Goal: Check status: Check status

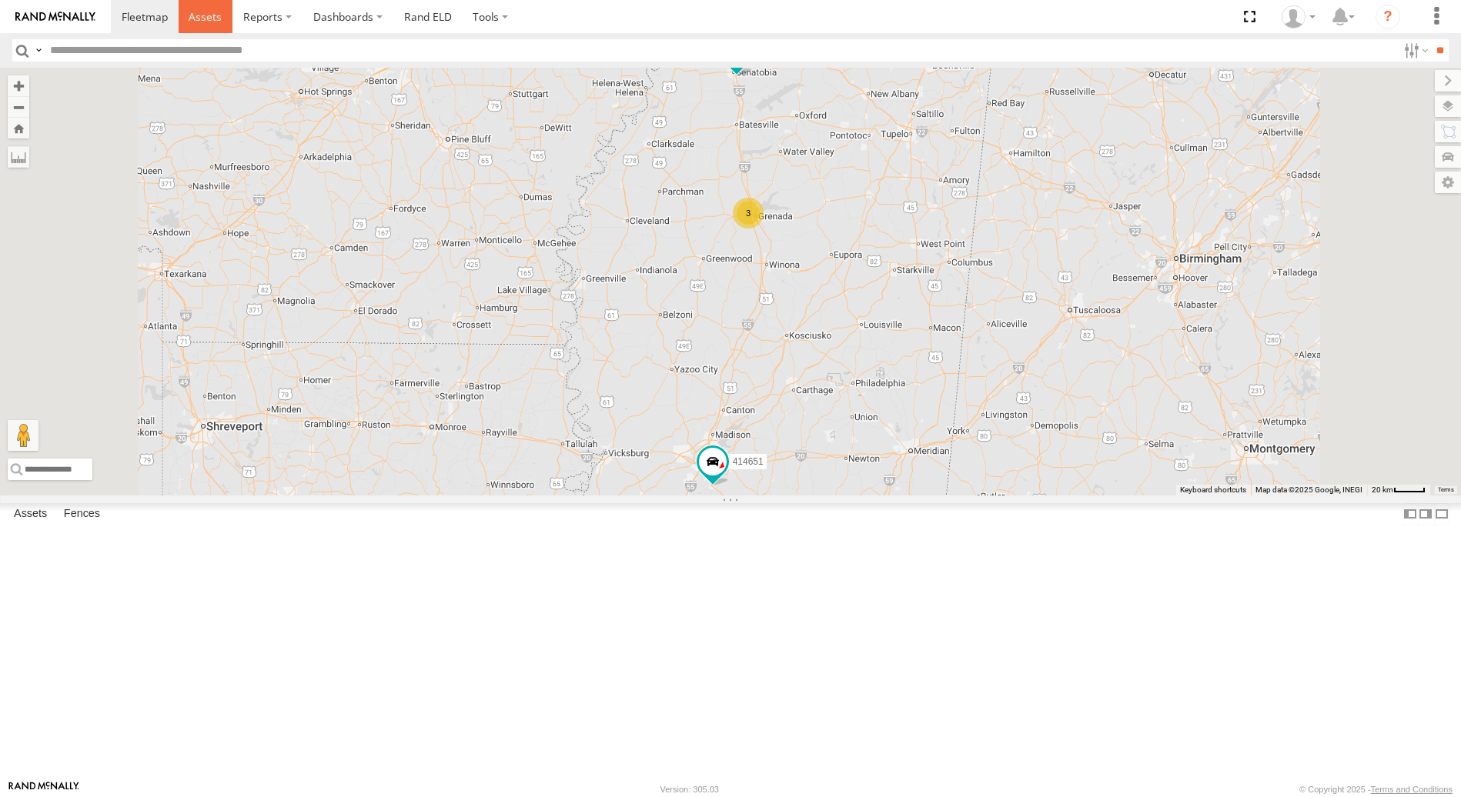
click at [202, 18] on span at bounding box center [205, 16] width 33 height 15
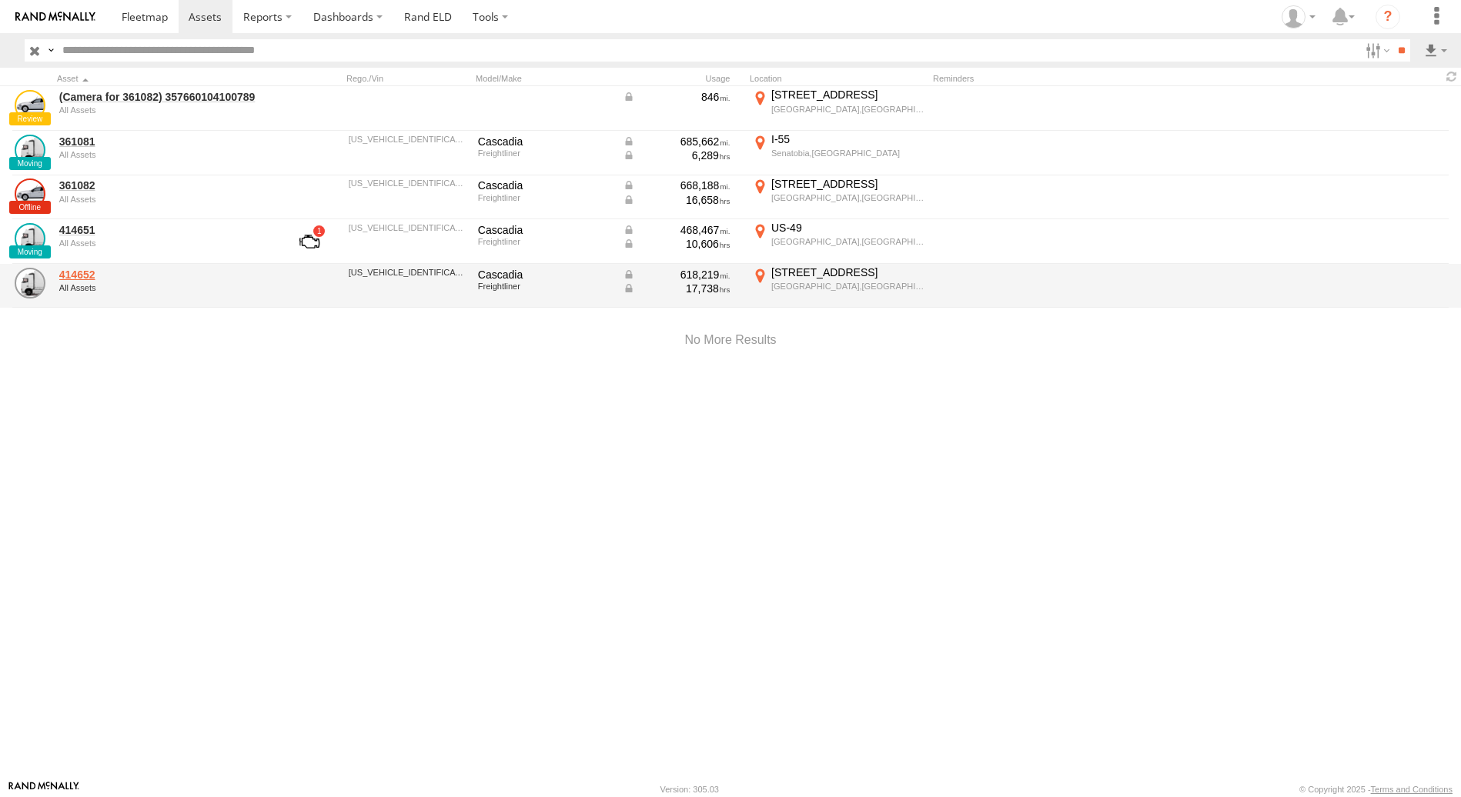
click at [79, 277] on link "414652" at bounding box center [164, 275] width 211 height 14
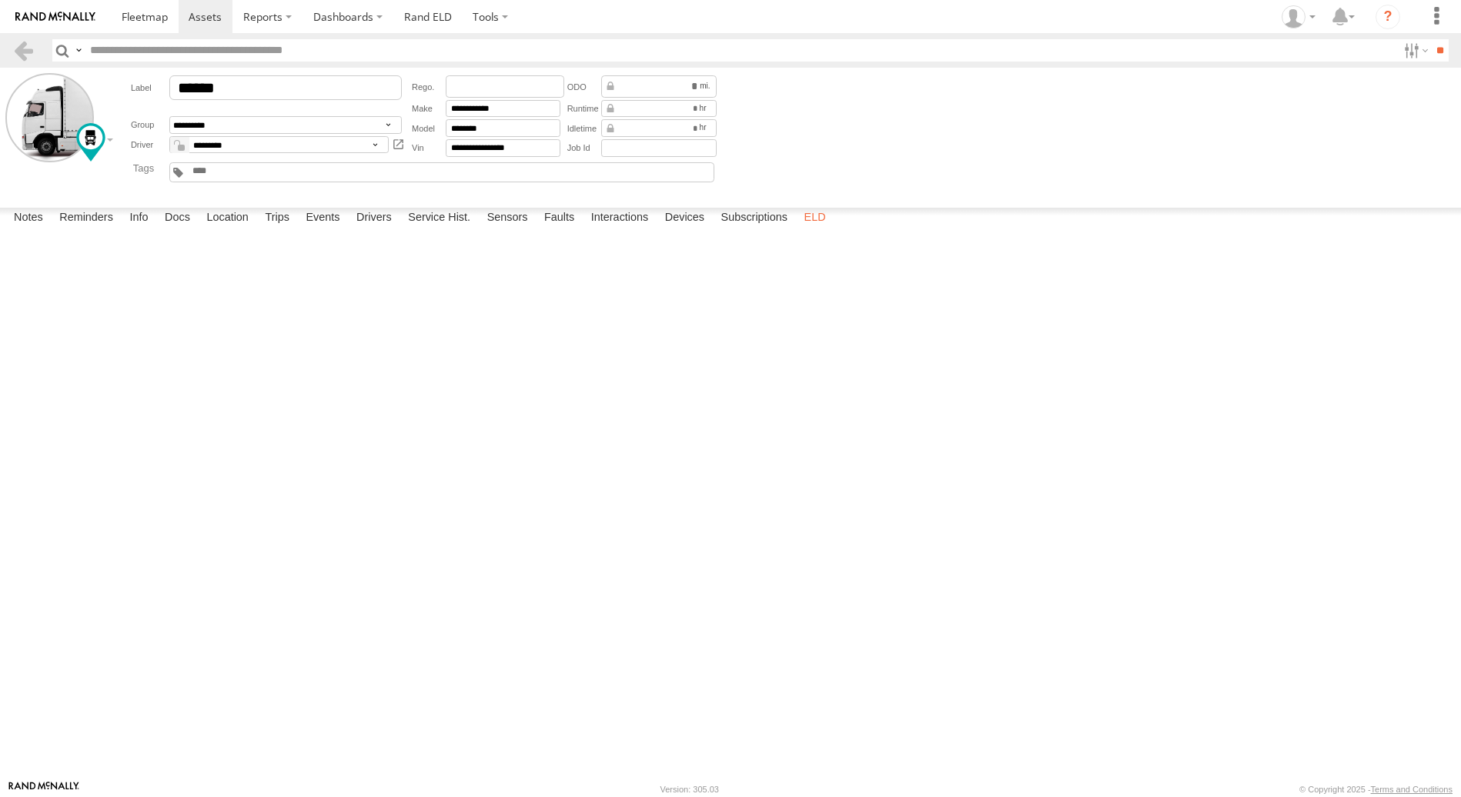
click at [815, 229] on label "ELD" at bounding box center [815, 219] width 37 height 22
type input "******"
type input "**********"
click at [279, 229] on label "Trips" at bounding box center [277, 219] width 40 height 22
click at [0, 0] on div "2604 Sunset Dr" at bounding box center [0, 0] width 0 height 0
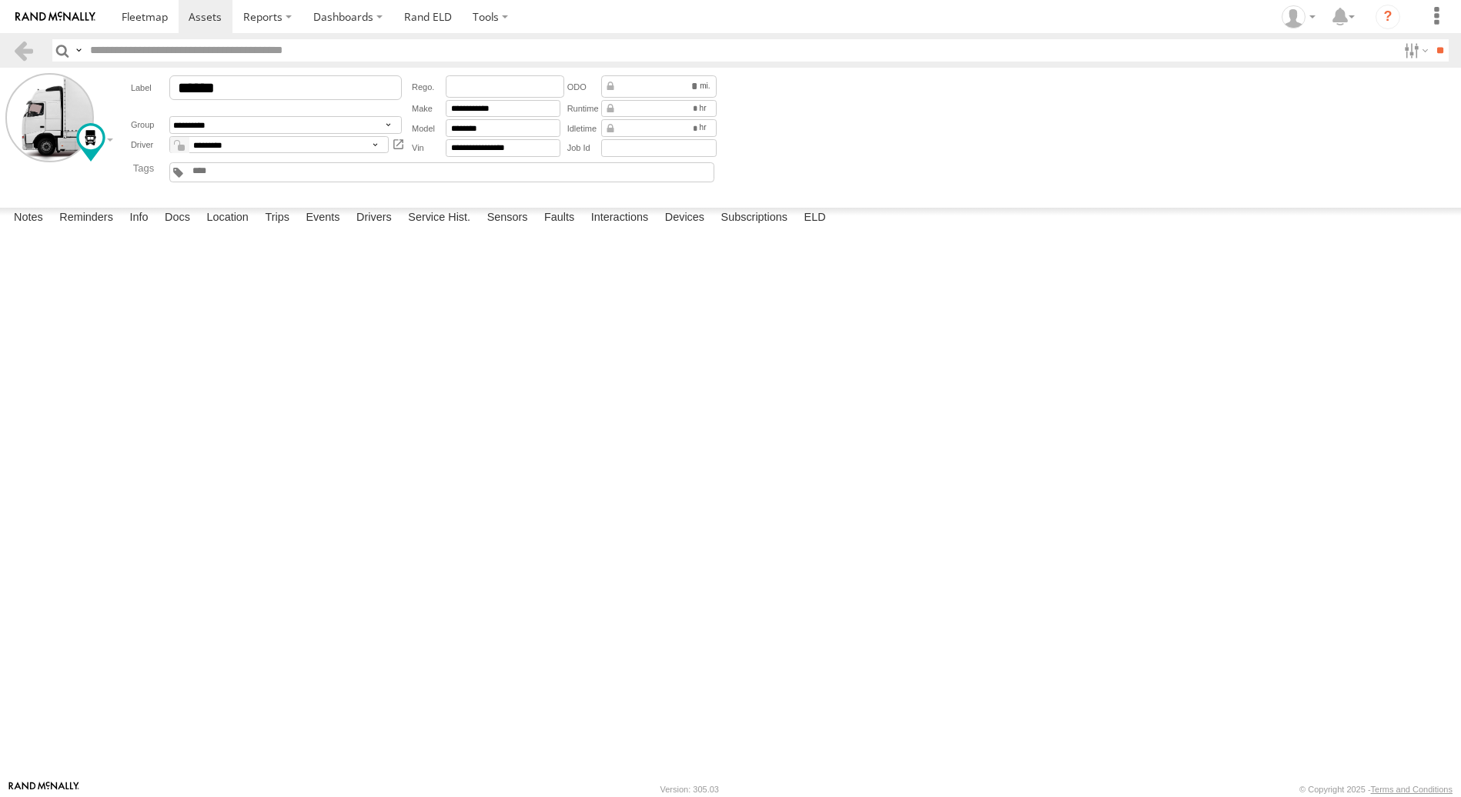
click at [0, 0] on label "×" at bounding box center [0, 0] width 0 height 0
click at [183, 229] on label "Docs" at bounding box center [177, 219] width 41 height 22
click at [140, 229] on label "Info" at bounding box center [139, 219] width 34 height 22
click at [328, 229] on label "Events" at bounding box center [322, 219] width 49 height 22
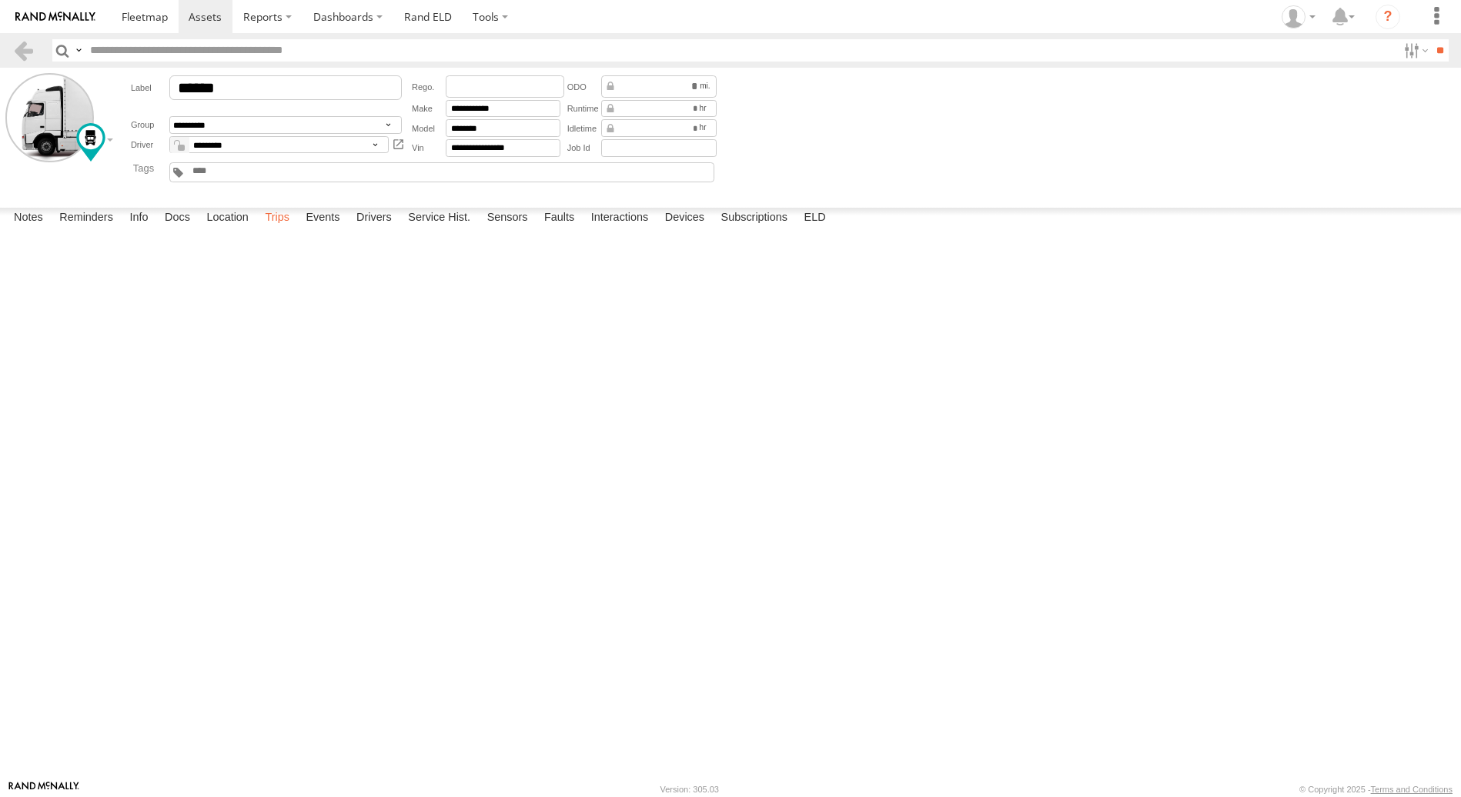
click at [276, 229] on label "Trips" at bounding box center [277, 219] width 40 height 22
click at [446, 229] on label "Service Hist." at bounding box center [439, 219] width 78 height 22
click at [379, 229] on label "Drivers" at bounding box center [374, 219] width 51 height 22
click at [758, 229] on label "Subscriptions" at bounding box center [755, 219] width 82 height 22
click at [824, 229] on label "ELD" at bounding box center [815, 219] width 37 height 22
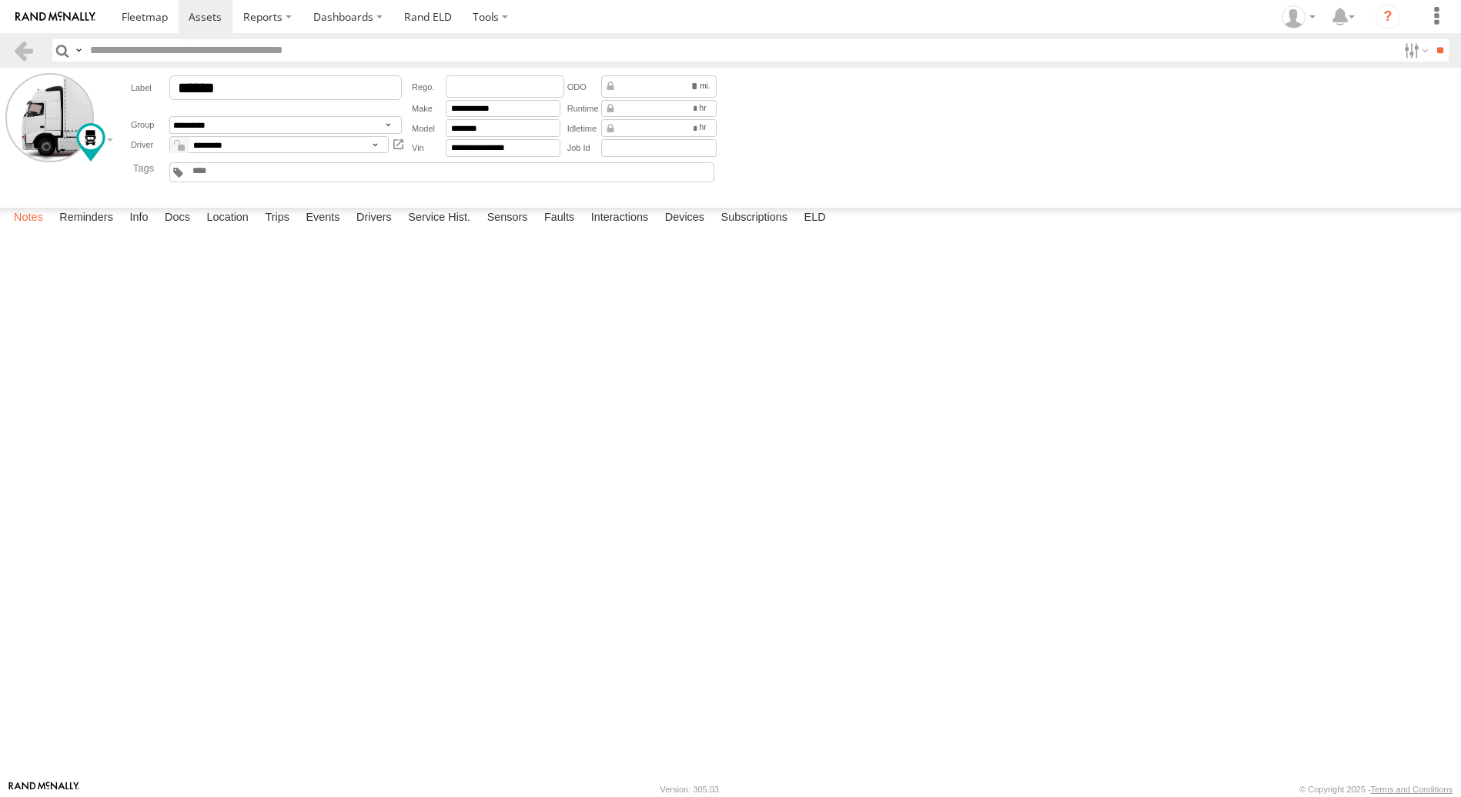
click at [32, 229] on label "Notes" at bounding box center [28, 219] width 45 height 22
click at [147, 229] on label "Info" at bounding box center [139, 219] width 34 height 22
click at [182, 229] on label "Docs" at bounding box center [177, 219] width 41 height 22
click at [229, 229] on label "Location" at bounding box center [228, 219] width 58 height 22
click at [282, 229] on label "Trips" at bounding box center [277, 219] width 40 height 22
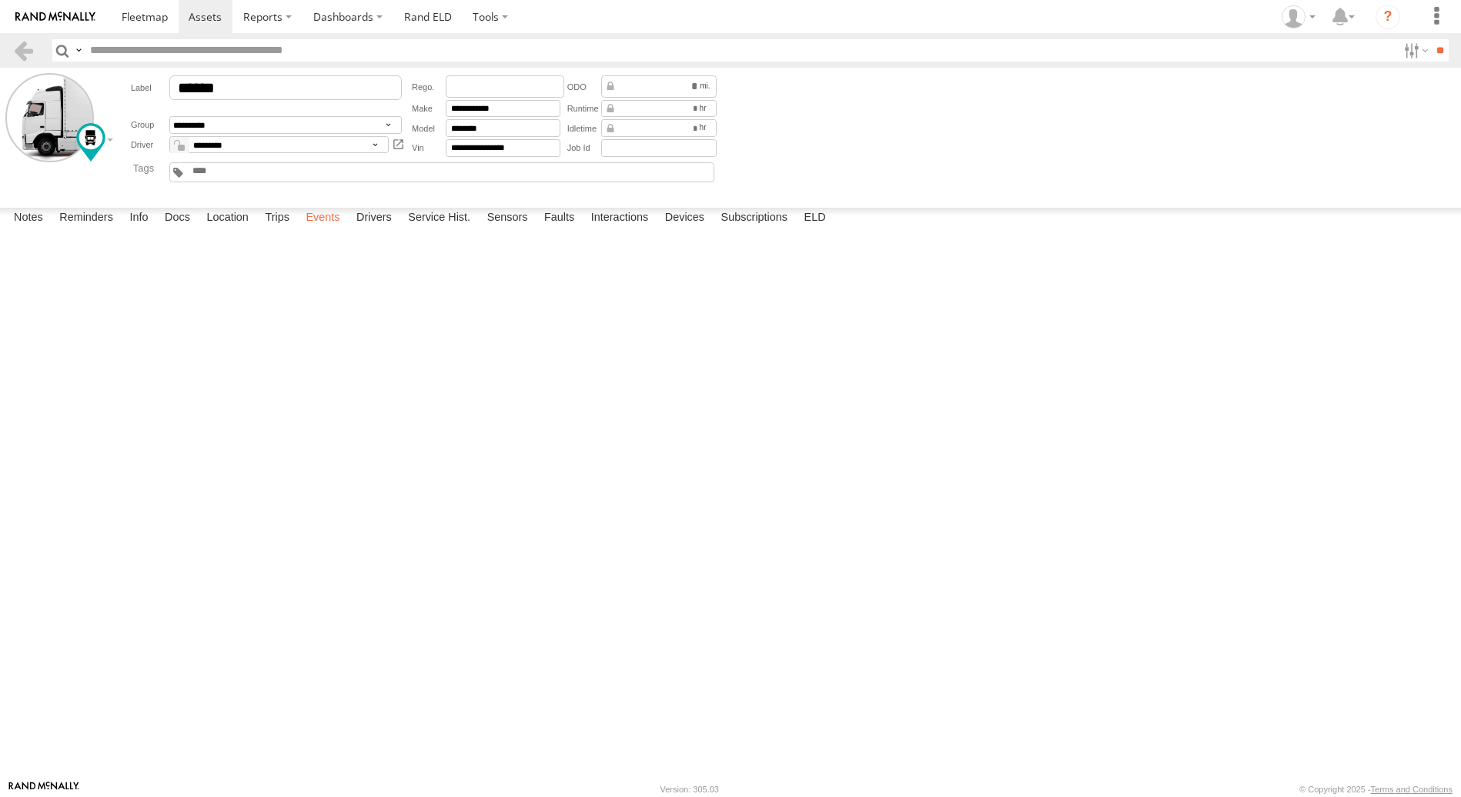
click at [329, 229] on label "Events" at bounding box center [322, 219] width 49 height 22
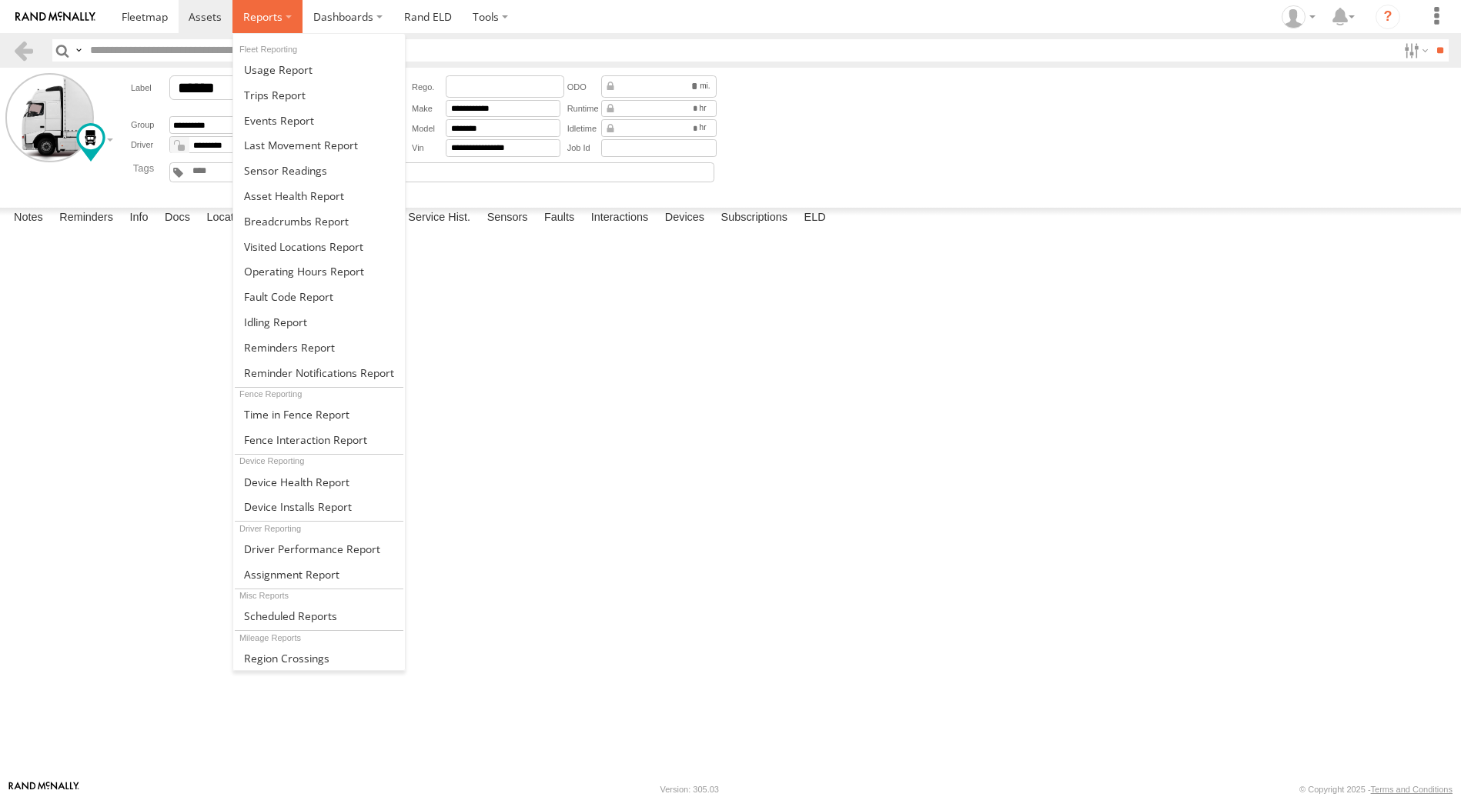
click at [266, 12] on span at bounding box center [262, 16] width 39 height 15
click at [269, 273] on span at bounding box center [304, 271] width 120 height 15
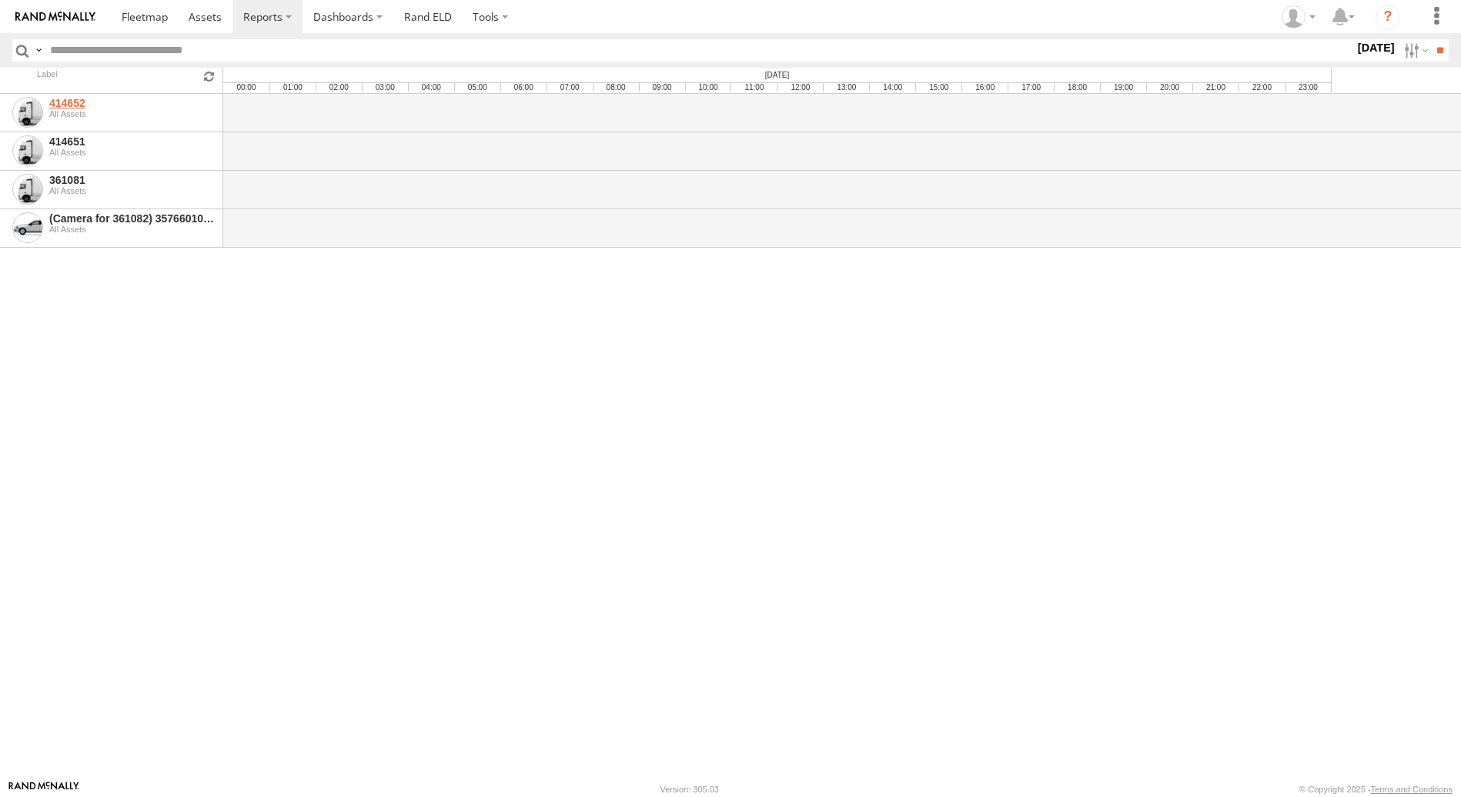
click at [63, 105] on link "414652" at bounding box center [132, 103] width 167 height 12
click at [435, 18] on link "Rand ELD" at bounding box center [427, 16] width 69 height 33
click at [376, 14] on label "Dashboards" at bounding box center [348, 16] width 91 height 33
click at [439, 12] on link "Rand ELD" at bounding box center [427, 16] width 69 height 33
click at [152, 14] on span at bounding box center [145, 16] width 46 height 15
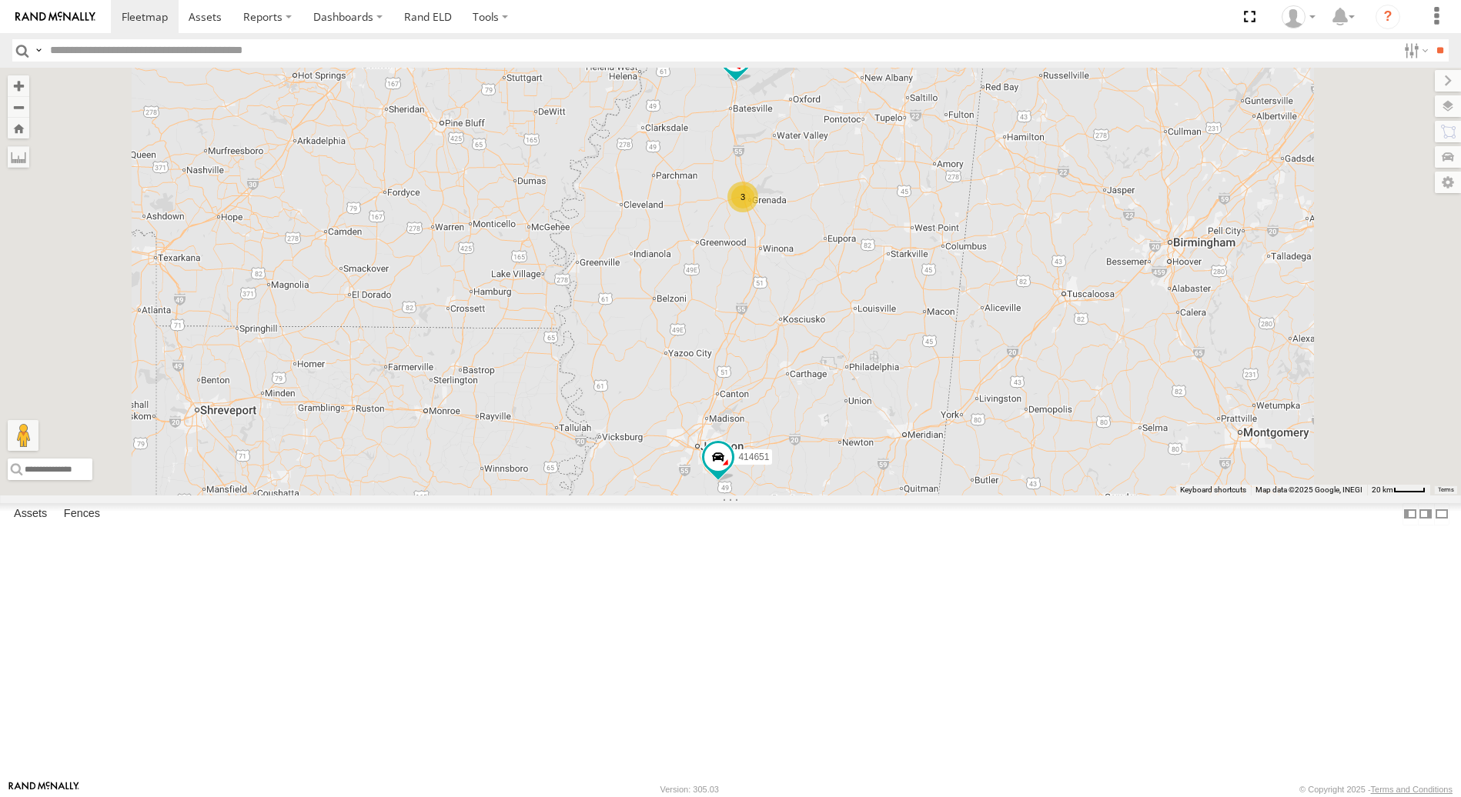
click at [0, 0] on div at bounding box center [0, 0] width 0 height 0
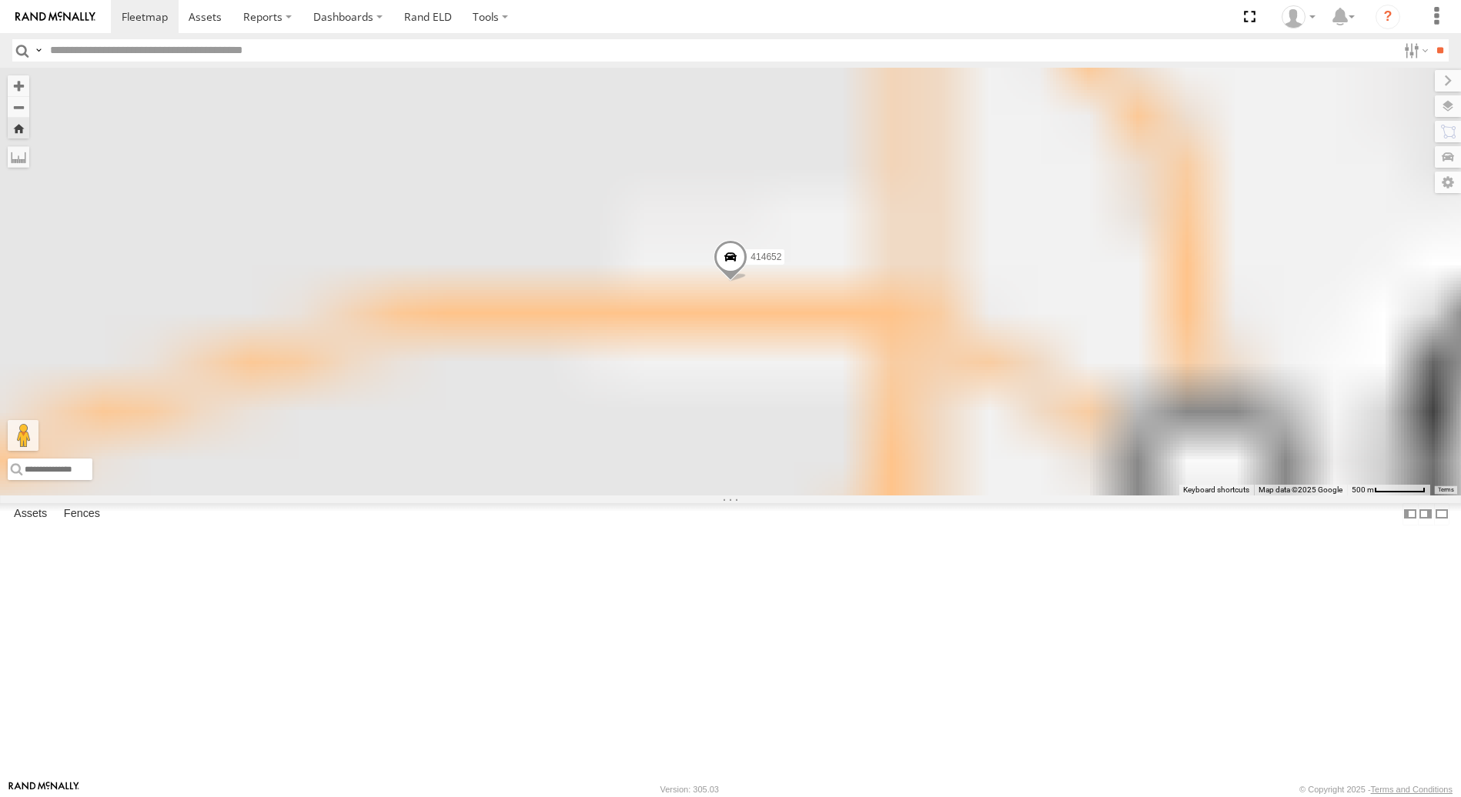
click at [0, 0] on div at bounding box center [0, 0] width 0 height 0
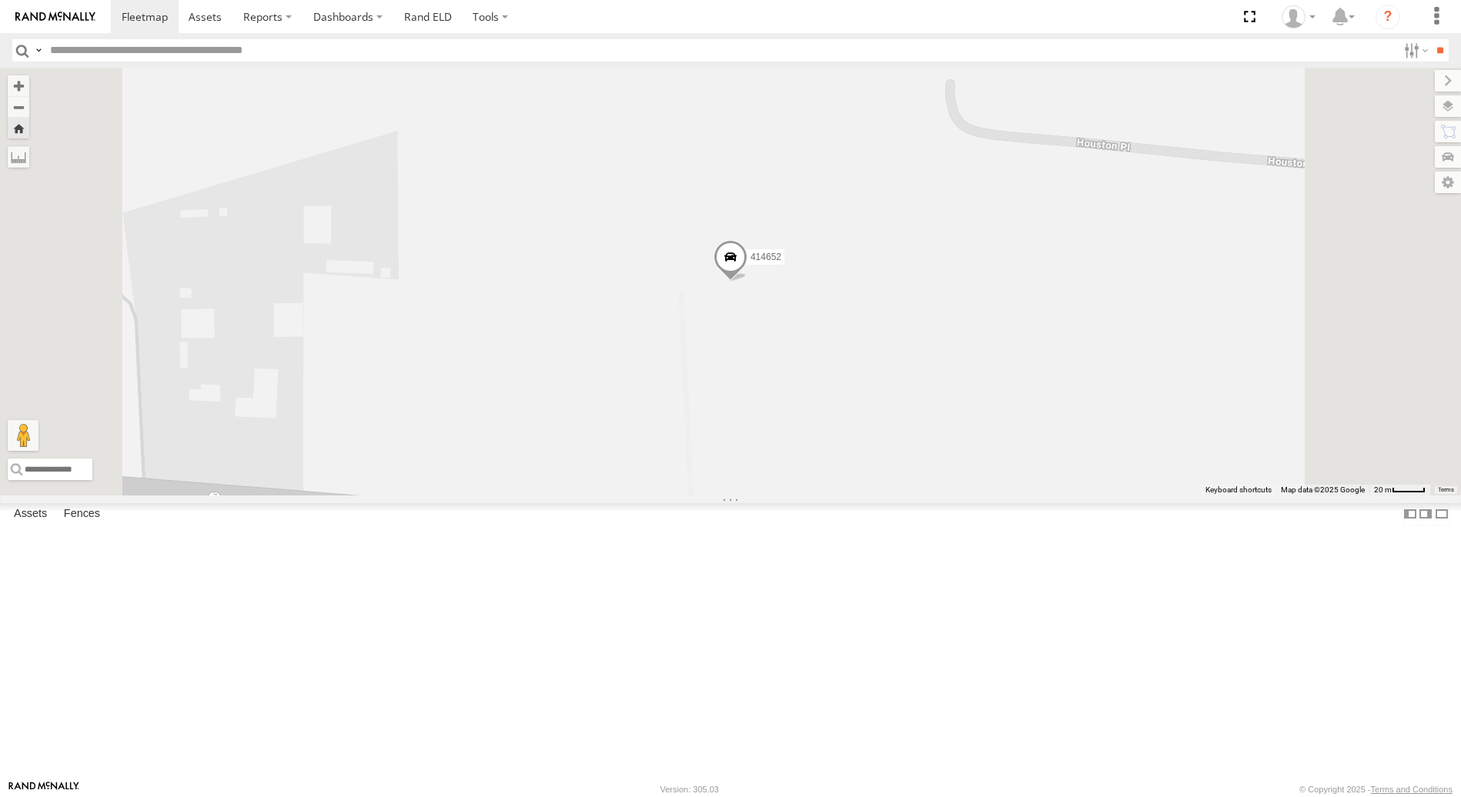
click at [747, 282] on span at bounding box center [731, 261] width 34 height 42
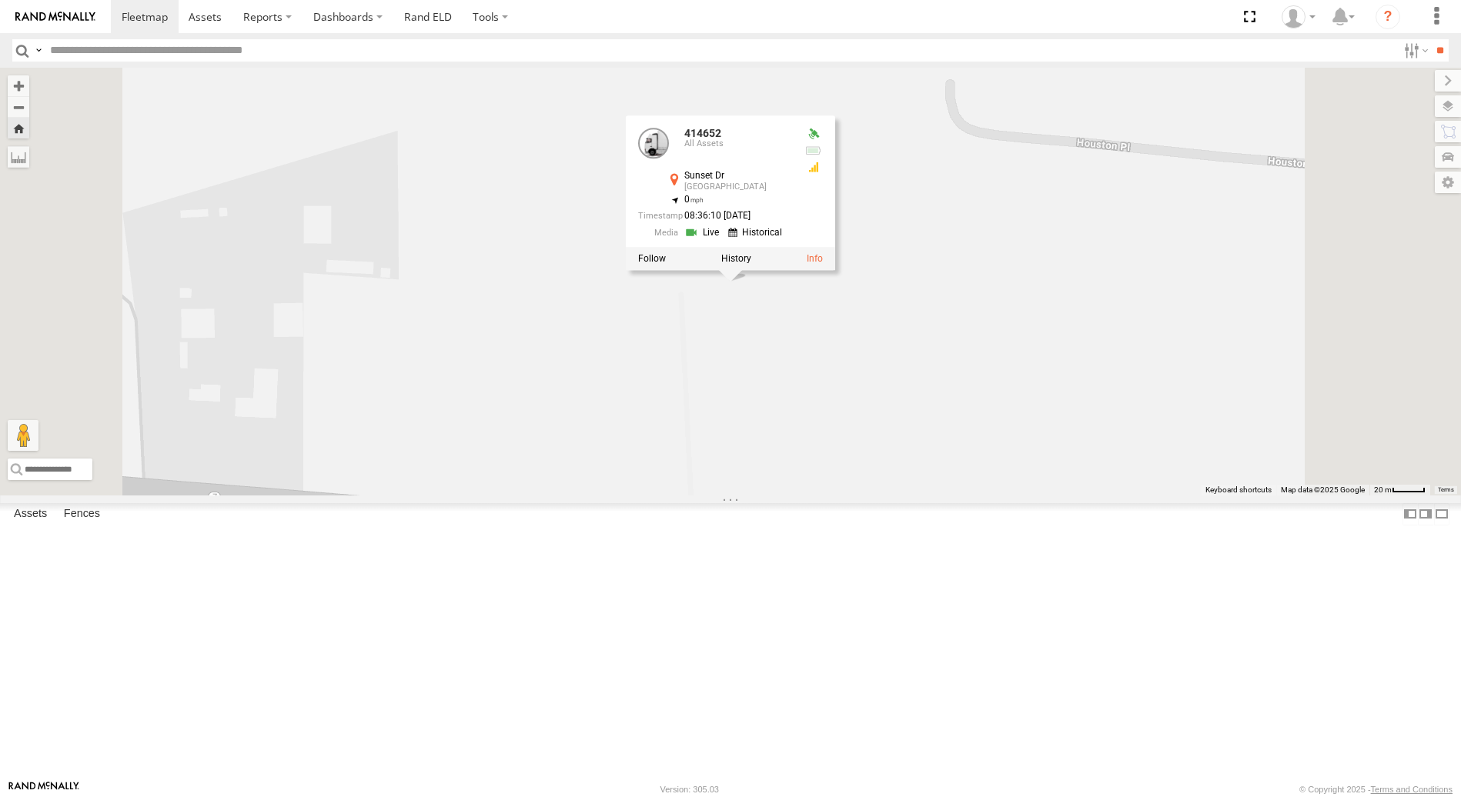
click at [751, 264] on label at bounding box center [736, 258] width 30 height 11
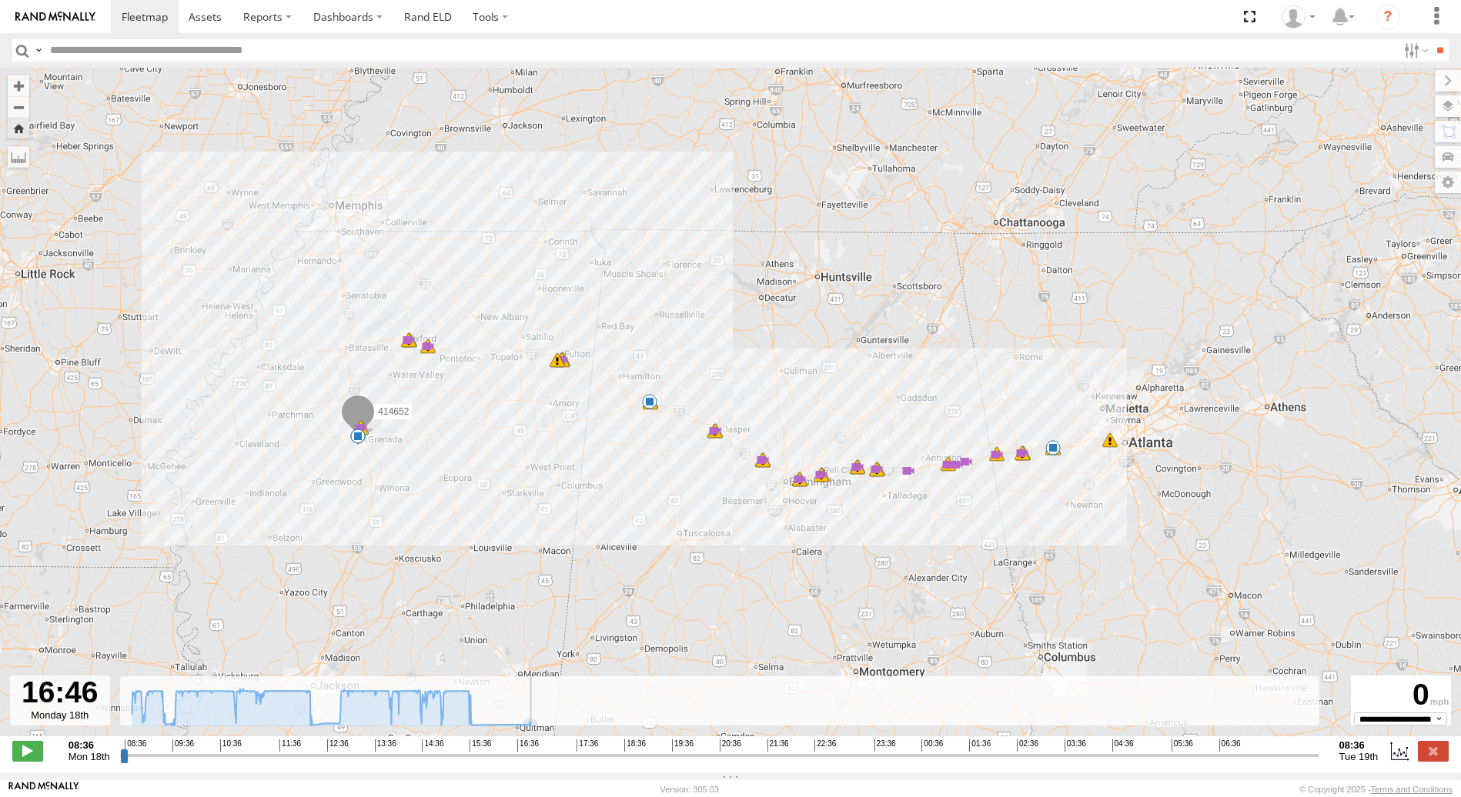
drag, startPoint x: 124, startPoint y: 763, endPoint x: 529, endPoint y: 747, distance: 405.2
click at [529, 748] on input "range" at bounding box center [719, 755] width 1199 height 15
drag, startPoint x: 529, startPoint y: 748, endPoint x: 530, endPoint y: 761, distance: 13.2
click at [530, 761] on input "range" at bounding box center [719, 755] width 1199 height 15
click at [32, 756] on span at bounding box center [27, 751] width 31 height 20
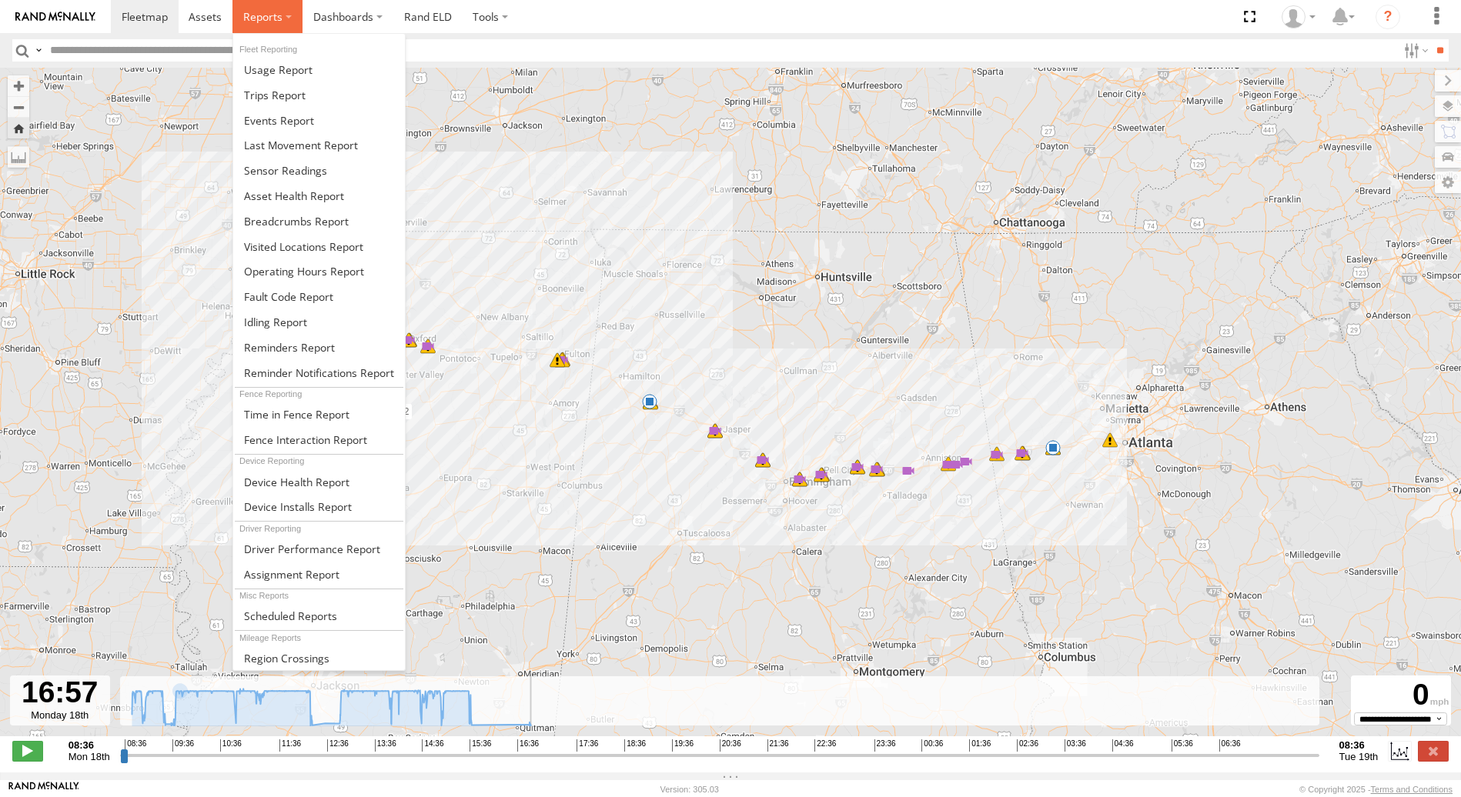
click at [286, 16] on label at bounding box center [267, 16] width 70 height 33
click at [276, 321] on span at bounding box center [275, 322] width 63 height 15
type input "**********"
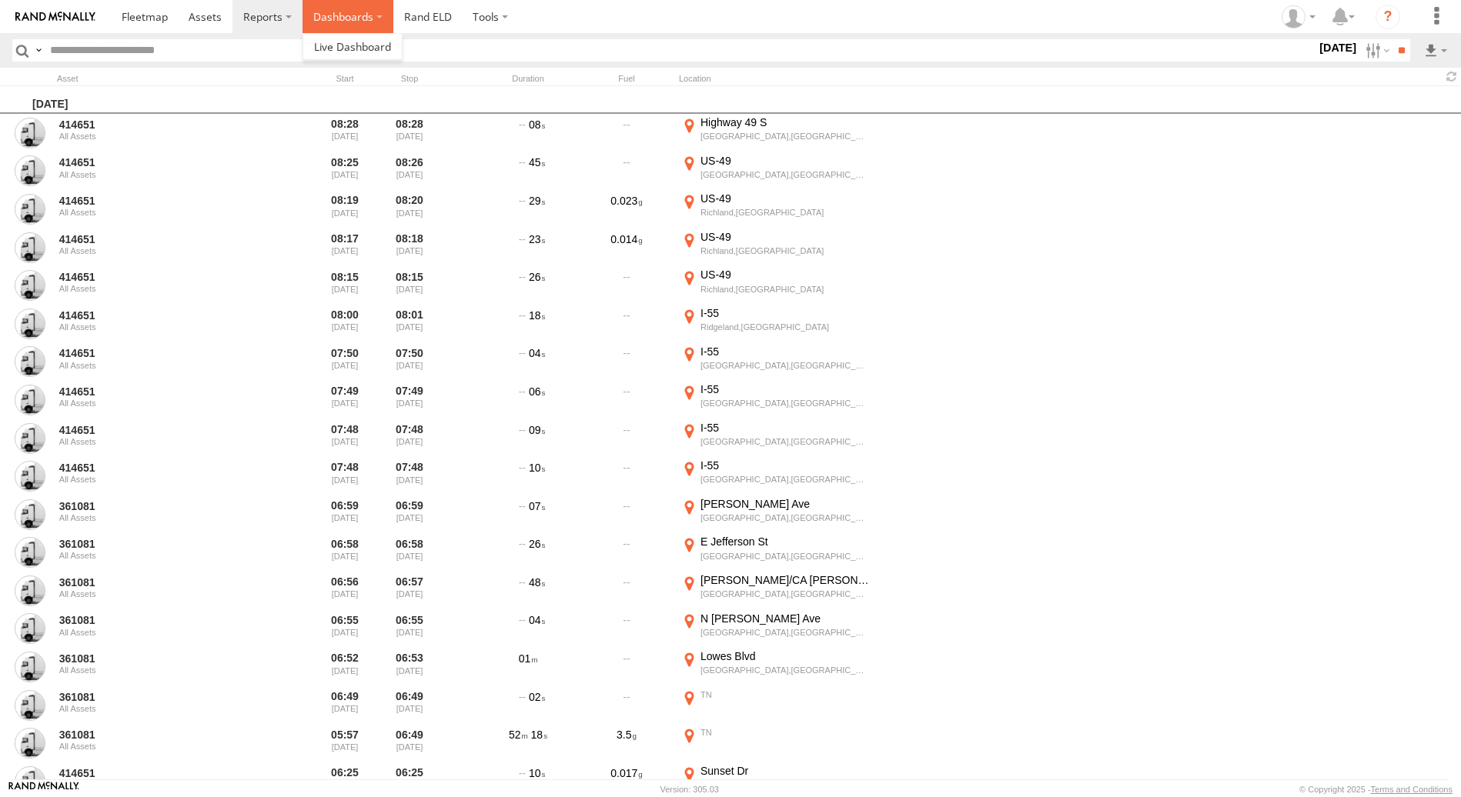
click at [376, 16] on label "Dashboards" at bounding box center [348, 16] width 91 height 33
click at [499, 20] on label at bounding box center [490, 16] width 57 height 33
click at [433, 13] on link "Rand ELD" at bounding box center [427, 16] width 69 height 33
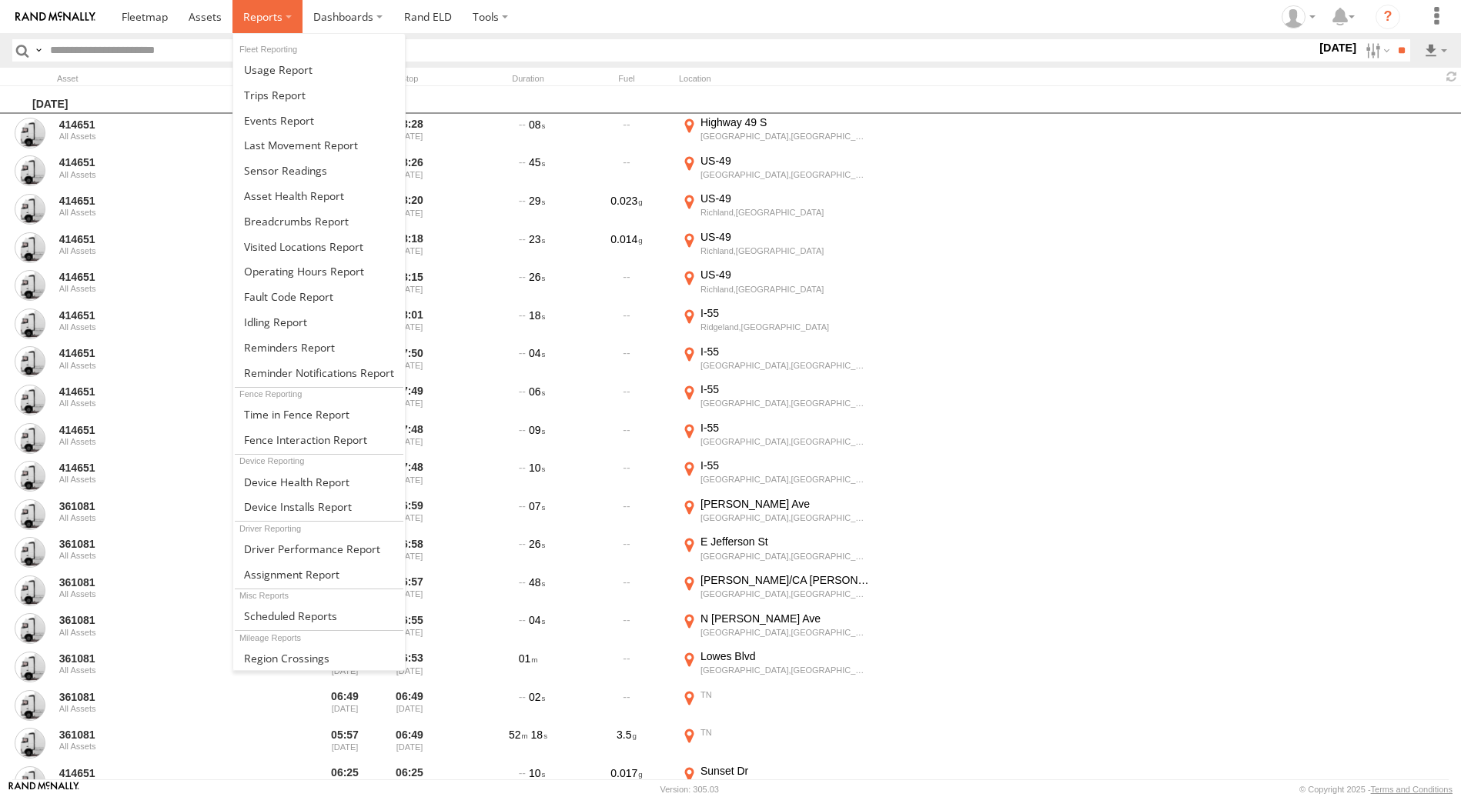
click at [264, 13] on span at bounding box center [262, 16] width 39 height 15
click at [272, 99] on span at bounding box center [275, 95] width 62 height 15
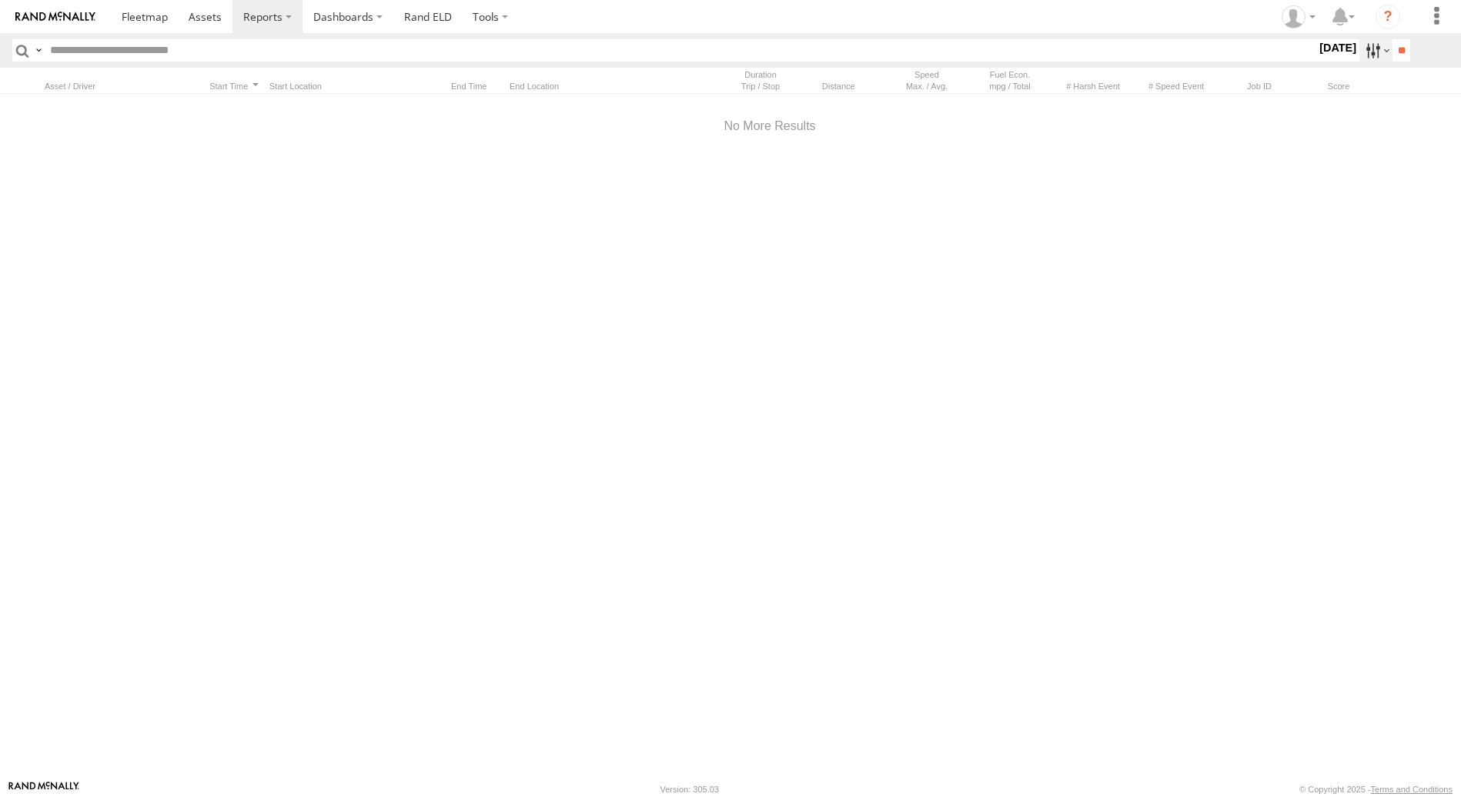
click at [1380, 51] on label at bounding box center [1375, 50] width 33 height 22
click at [0, 0] on label at bounding box center [0, 0] width 0 height 0
click at [1392, 49] on input "**" at bounding box center [1401, 50] width 18 height 22
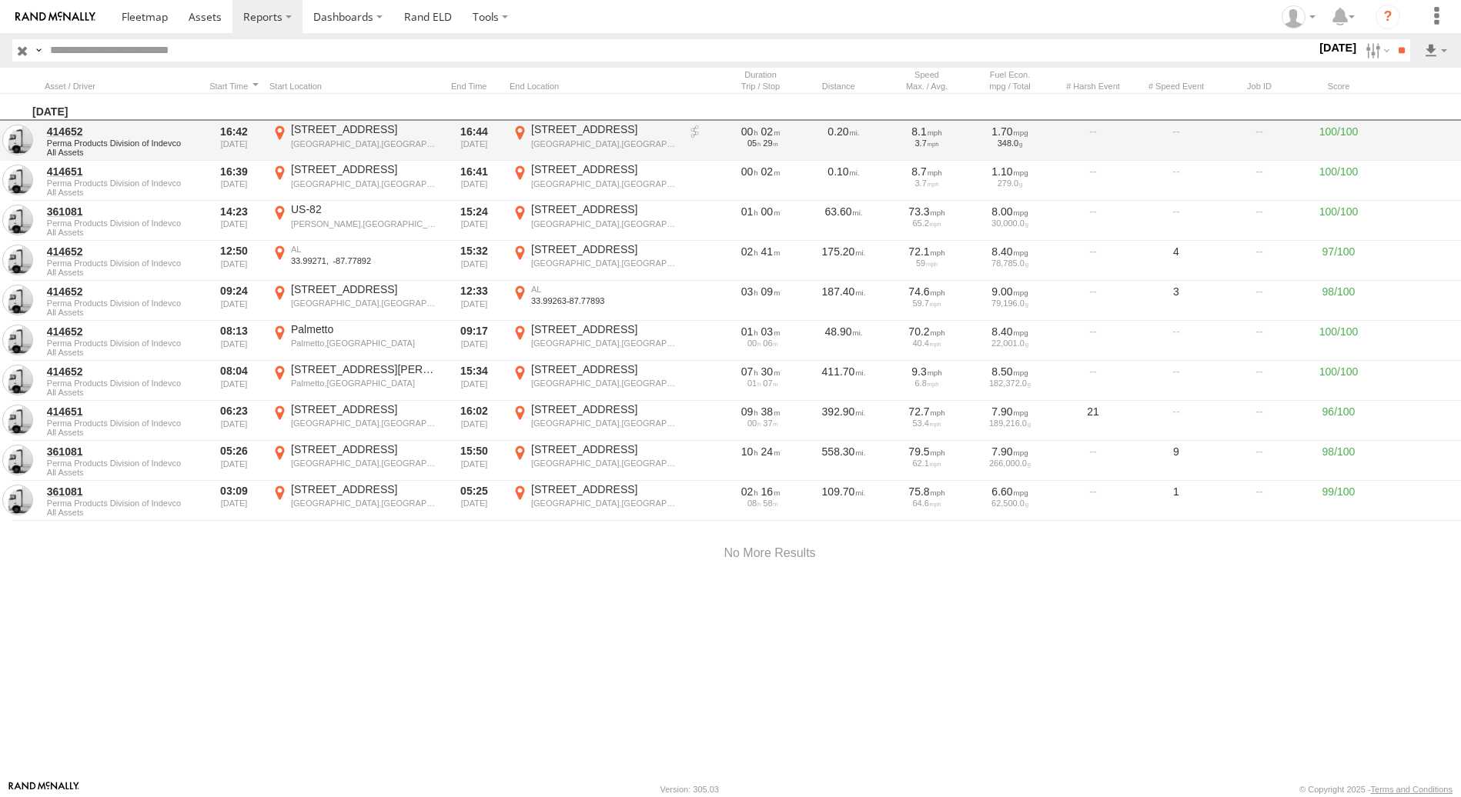
click at [77, 154] on span "All Assets" at bounding box center [121, 152] width 149 height 9
drag, startPoint x: 77, startPoint y: 154, endPoint x: 131, endPoint y: 139, distance: 55.8
click at [131, 139] on span "Perma Products Division of Indevco" at bounding box center [121, 143] width 149 height 9
click at [15, 139] on link at bounding box center [17, 140] width 31 height 31
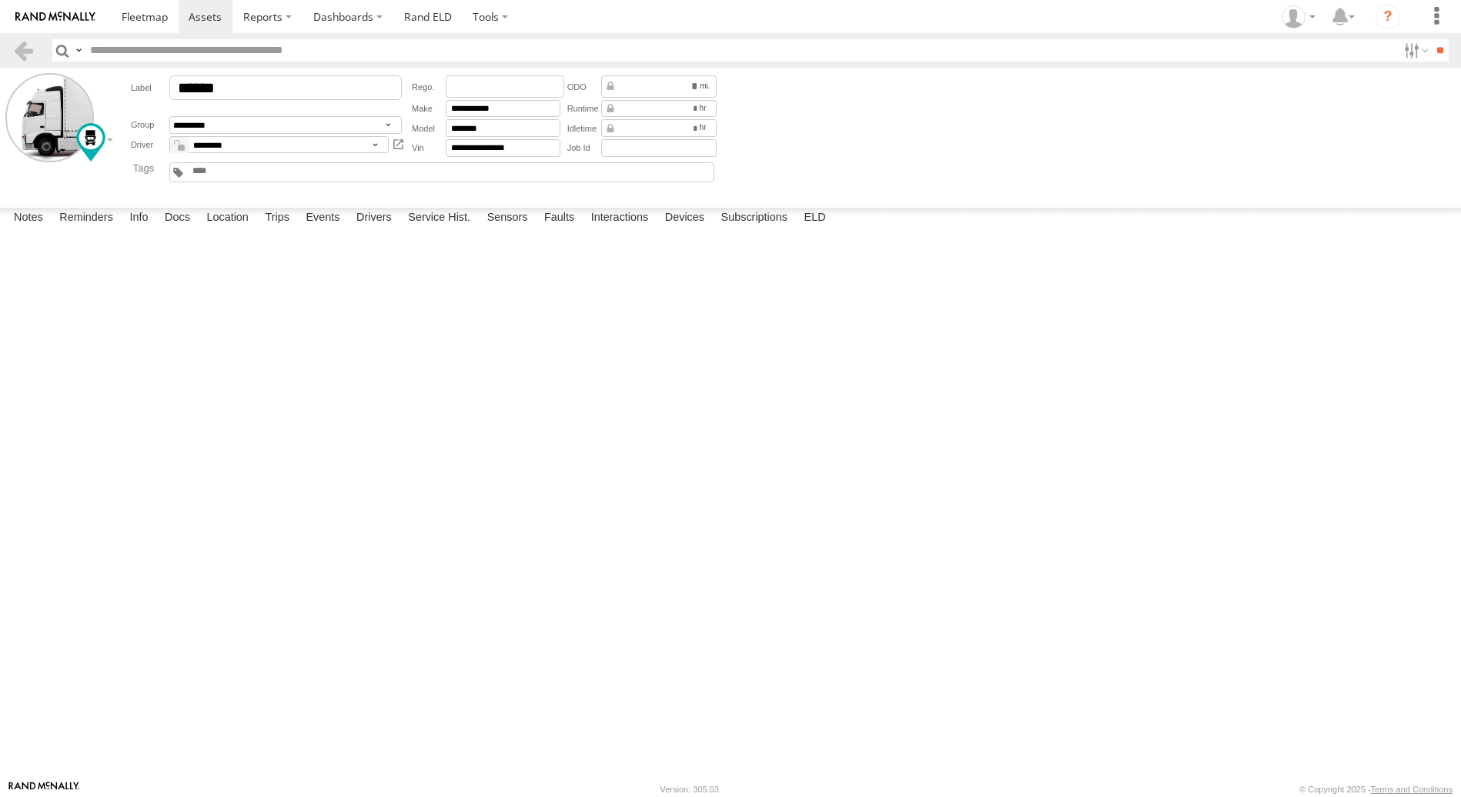
click at [0, 0] on textarea at bounding box center [0, 0] width 0 height 0
type textarea "*********"
click at [0, 0] on button "Save" at bounding box center [0, 0] width 0 height 0
click at [357, 18] on label "Dashboards" at bounding box center [348, 16] width 91 height 33
click at [490, 18] on label at bounding box center [490, 16] width 57 height 33
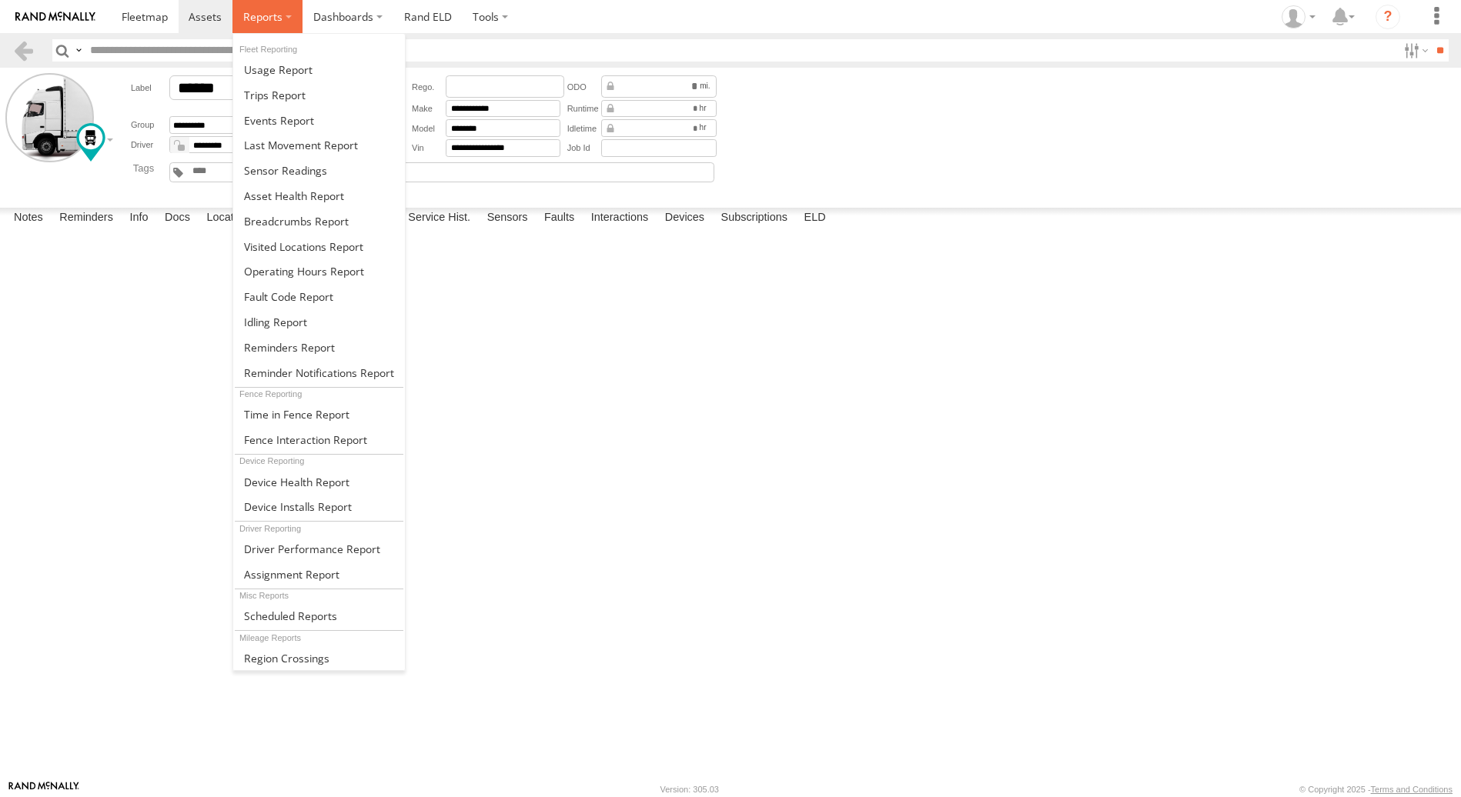
click at [271, 22] on span at bounding box center [262, 16] width 39 height 15
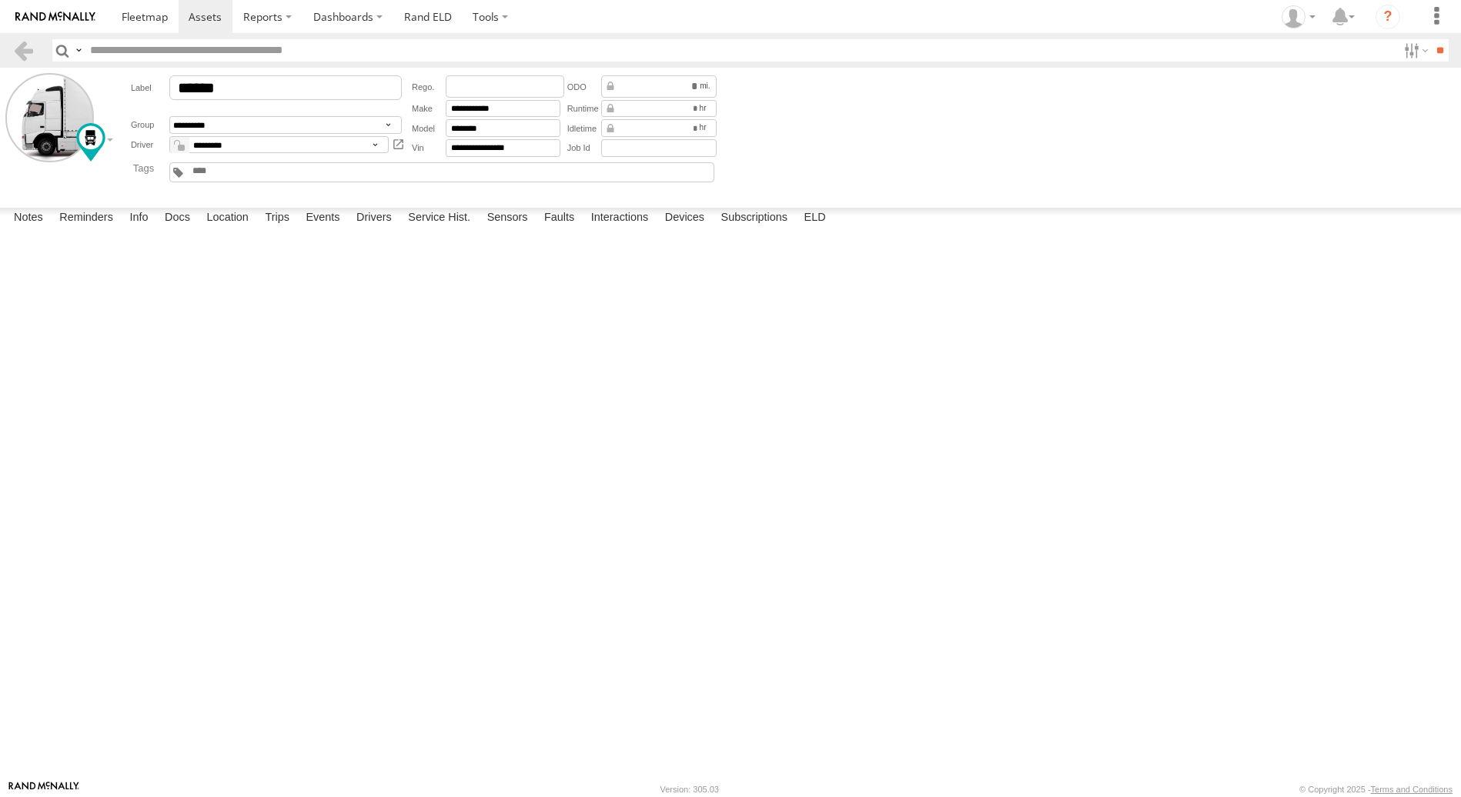
click at [797, 5] on section at bounding box center [784, 16] width 1346 height 33
click at [49, 120] on label at bounding box center [49, 117] width 89 height 89
click at [0, 0] on label "Close" at bounding box center [0, 0] width 0 height 0
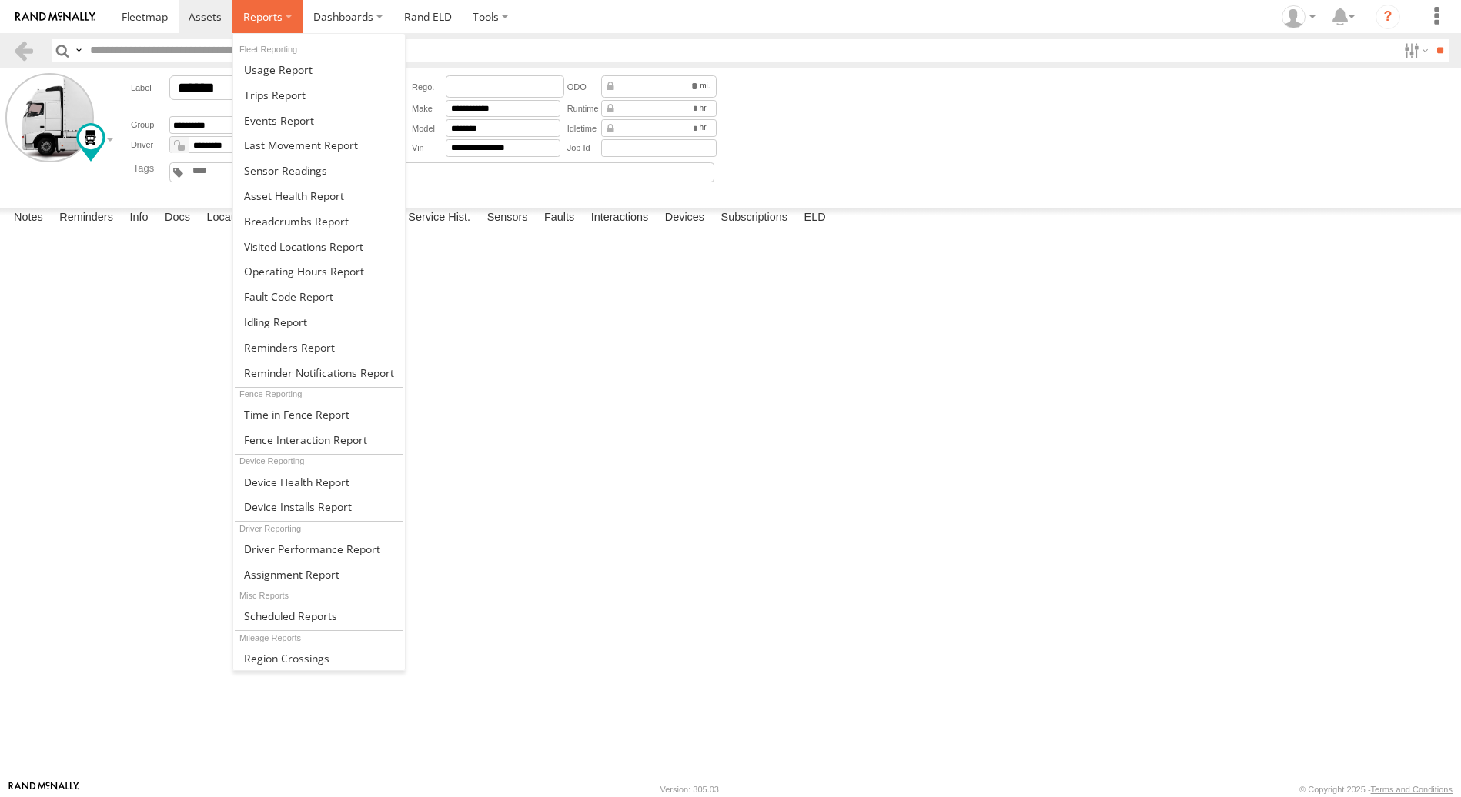
click at [278, 18] on span at bounding box center [262, 16] width 39 height 15
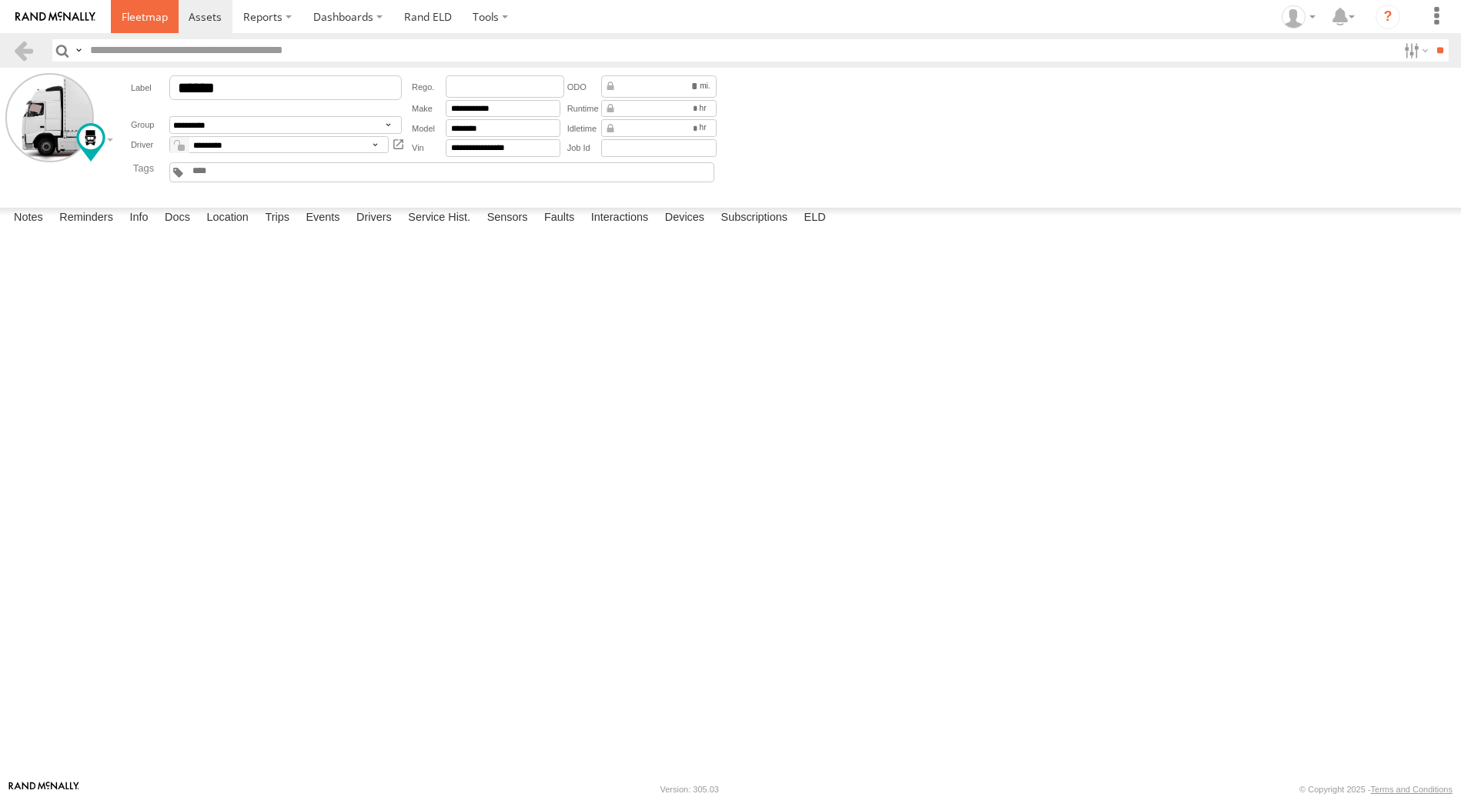
click at [142, 13] on span at bounding box center [145, 16] width 46 height 15
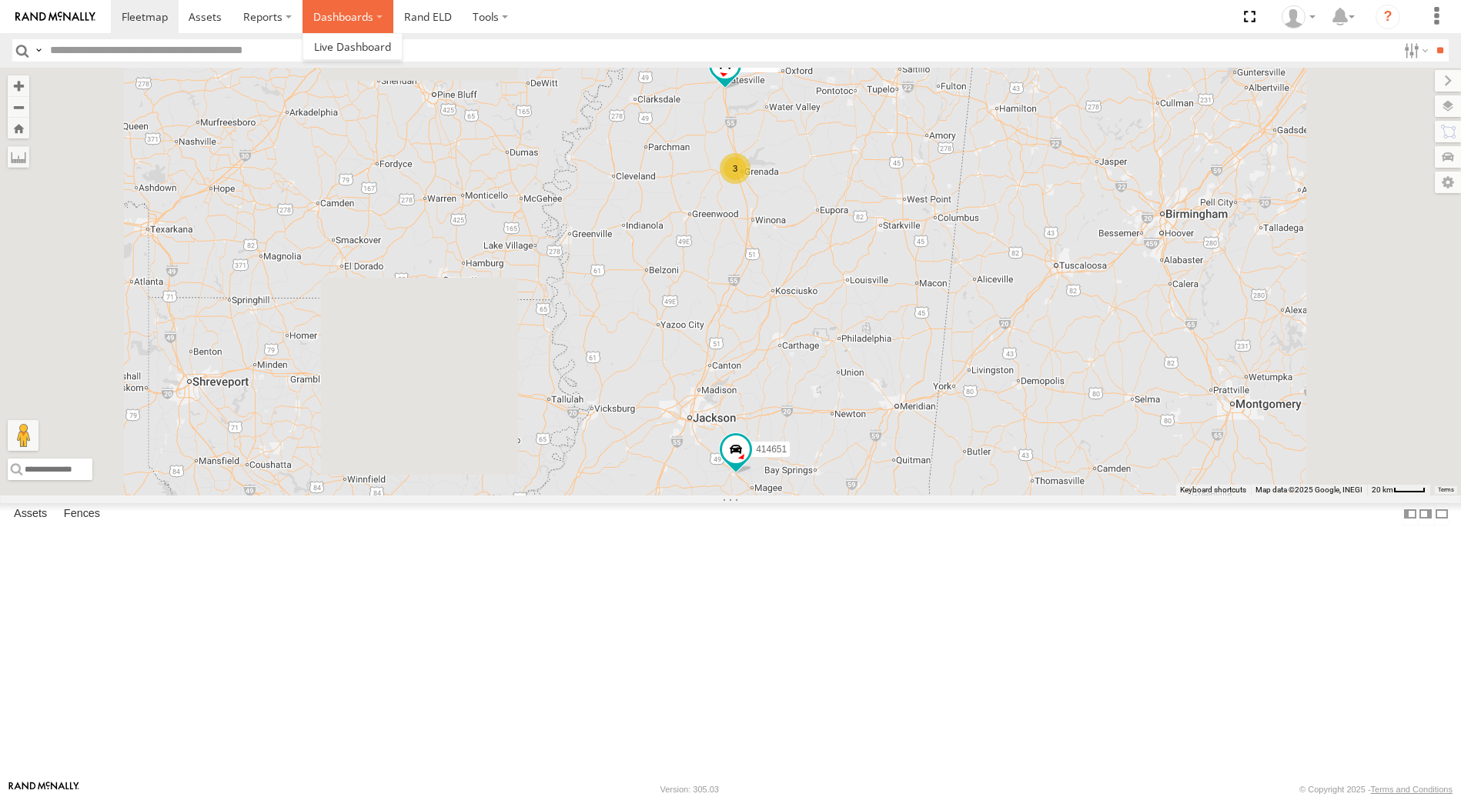
click at [368, 15] on label "Dashboards" at bounding box center [348, 16] width 91 height 33
click at [503, 18] on label at bounding box center [490, 16] width 57 height 33
click at [441, 13] on link "Rand ELD" at bounding box center [427, 16] width 69 height 33
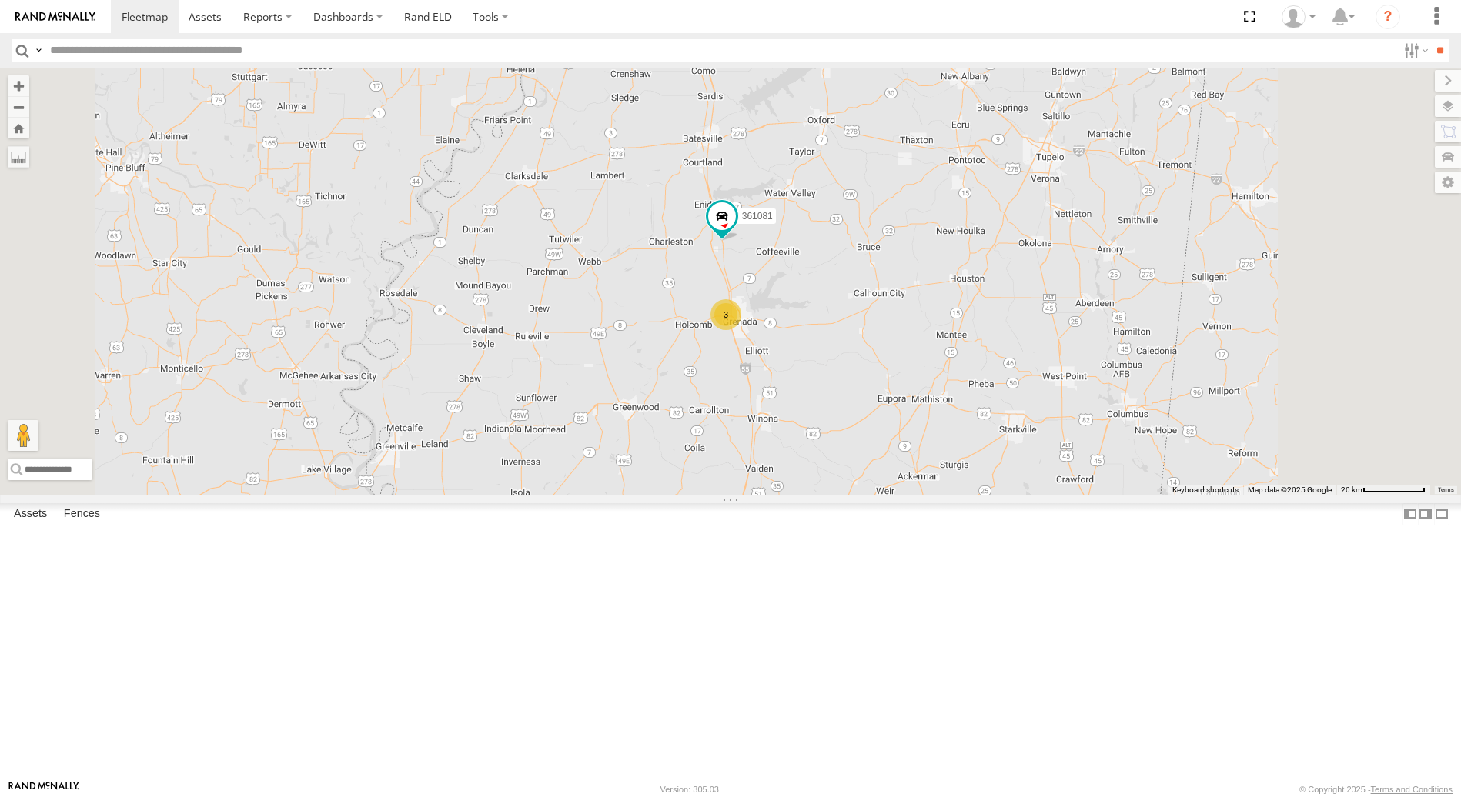
click at [0, 0] on link at bounding box center [0, 0] width 0 height 0
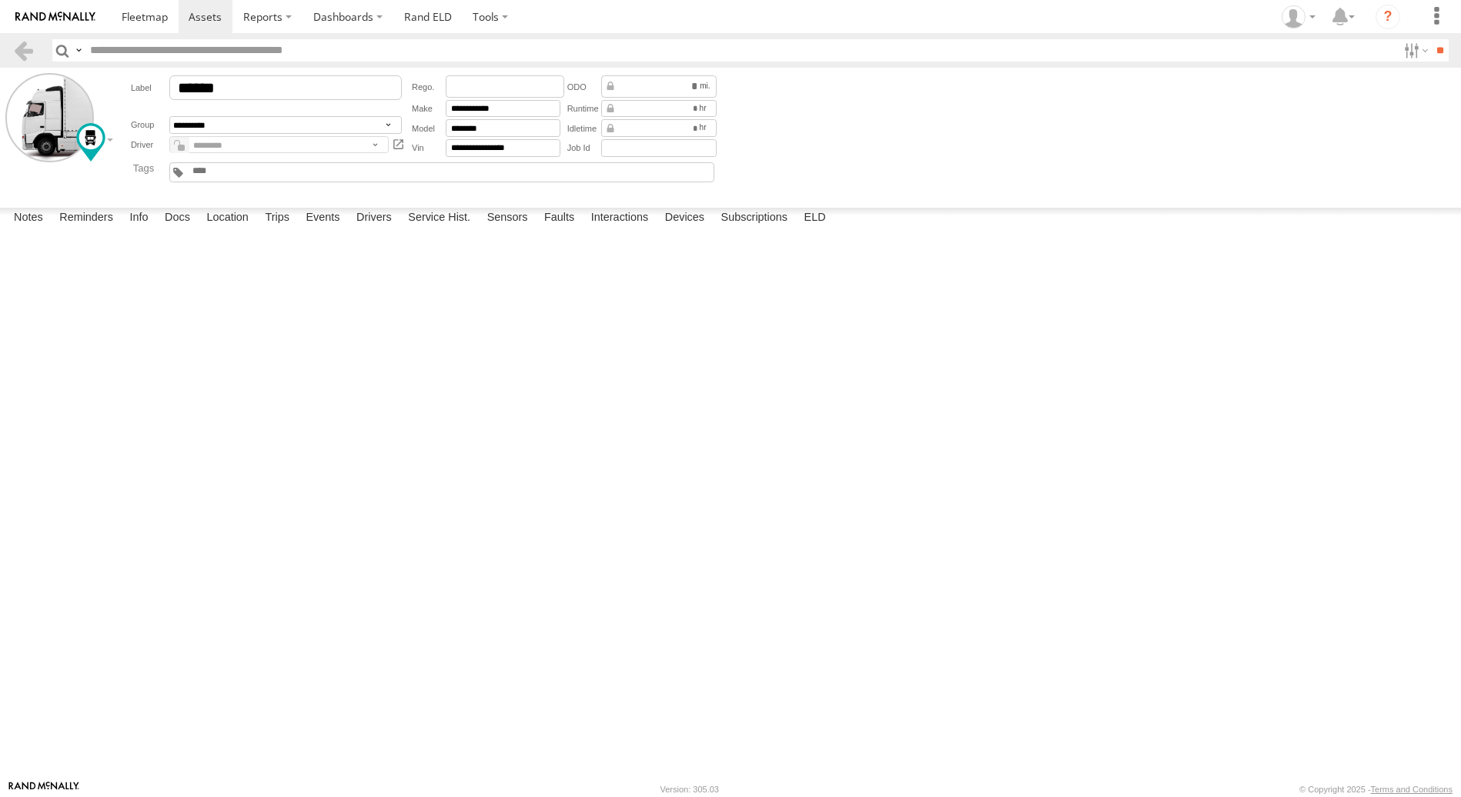
click at [0, 0] on button "Complete" at bounding box center [0, 0] width 0 height 0
click at [189, 229] on label "Docs" at bounding box center [177, 219] width 41 height 22
click at [0, 0] on button at bounding box center [0, 0] width 0 height 0
click at [286, 229] on label "Trips" at bounding box center [277, 219] width 40 height 22
click at [0, 0] on label "2604 Sunset Dr Grenada,MS 33.78923 -89.86146" at bounding box center [0, 0] width 0 height 0
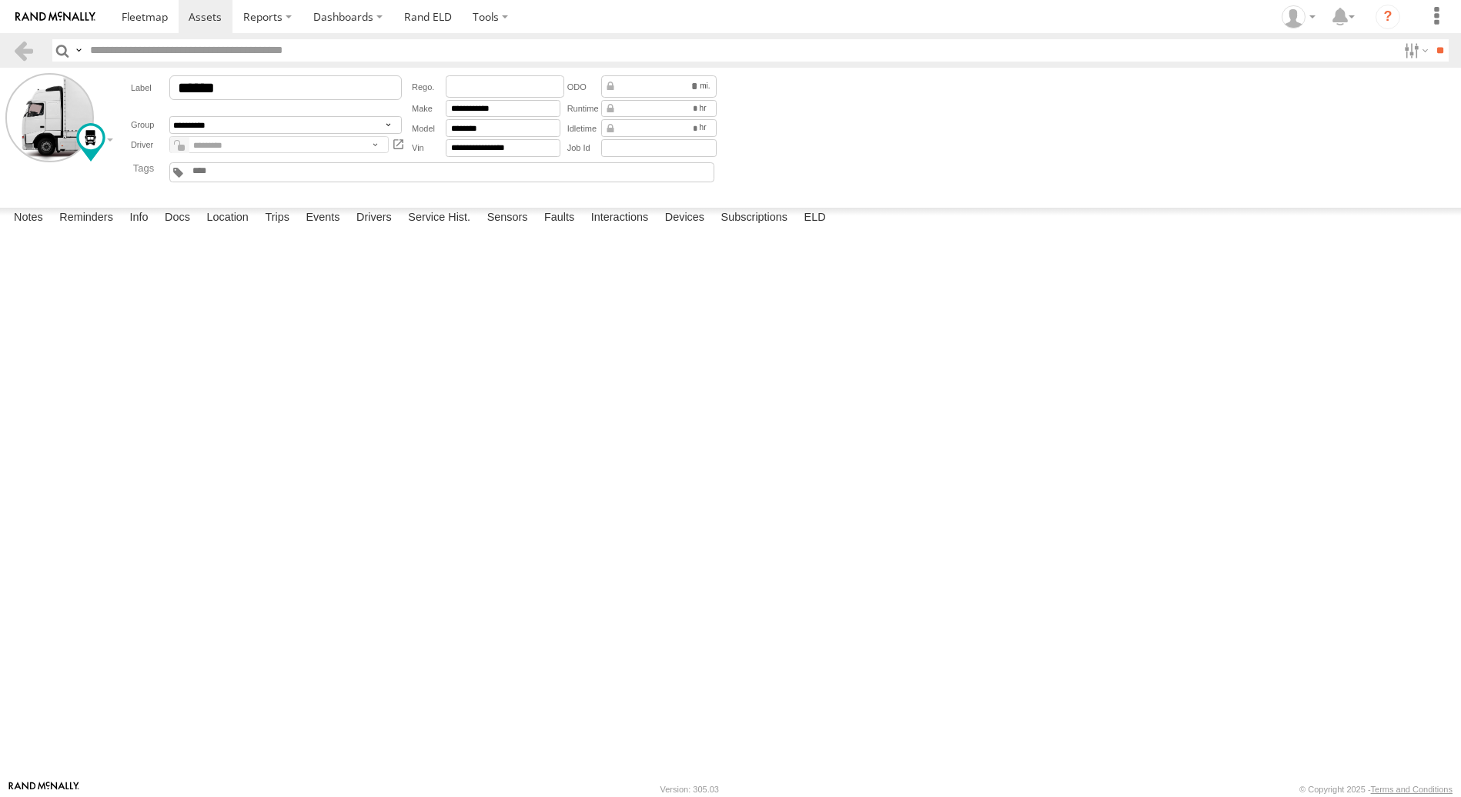
click at [0, 0] on label "×" at bounding box center [0, 0] width 0 height 0
click at [0, 0] on link at bounding box center [0, 0] width 0 height 0
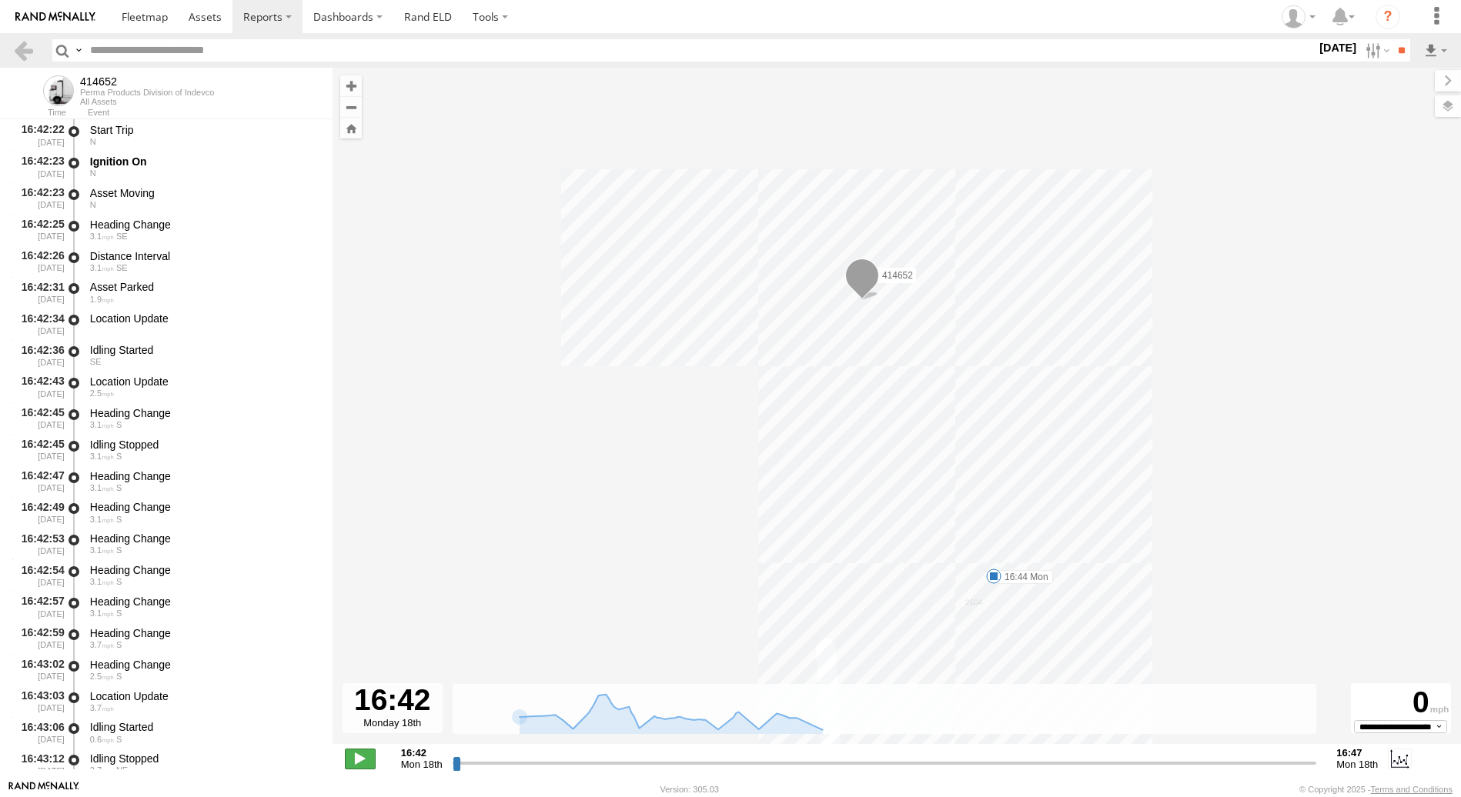
click at [365, 757] on span at bounding box center [360, 759] width 31 height 20
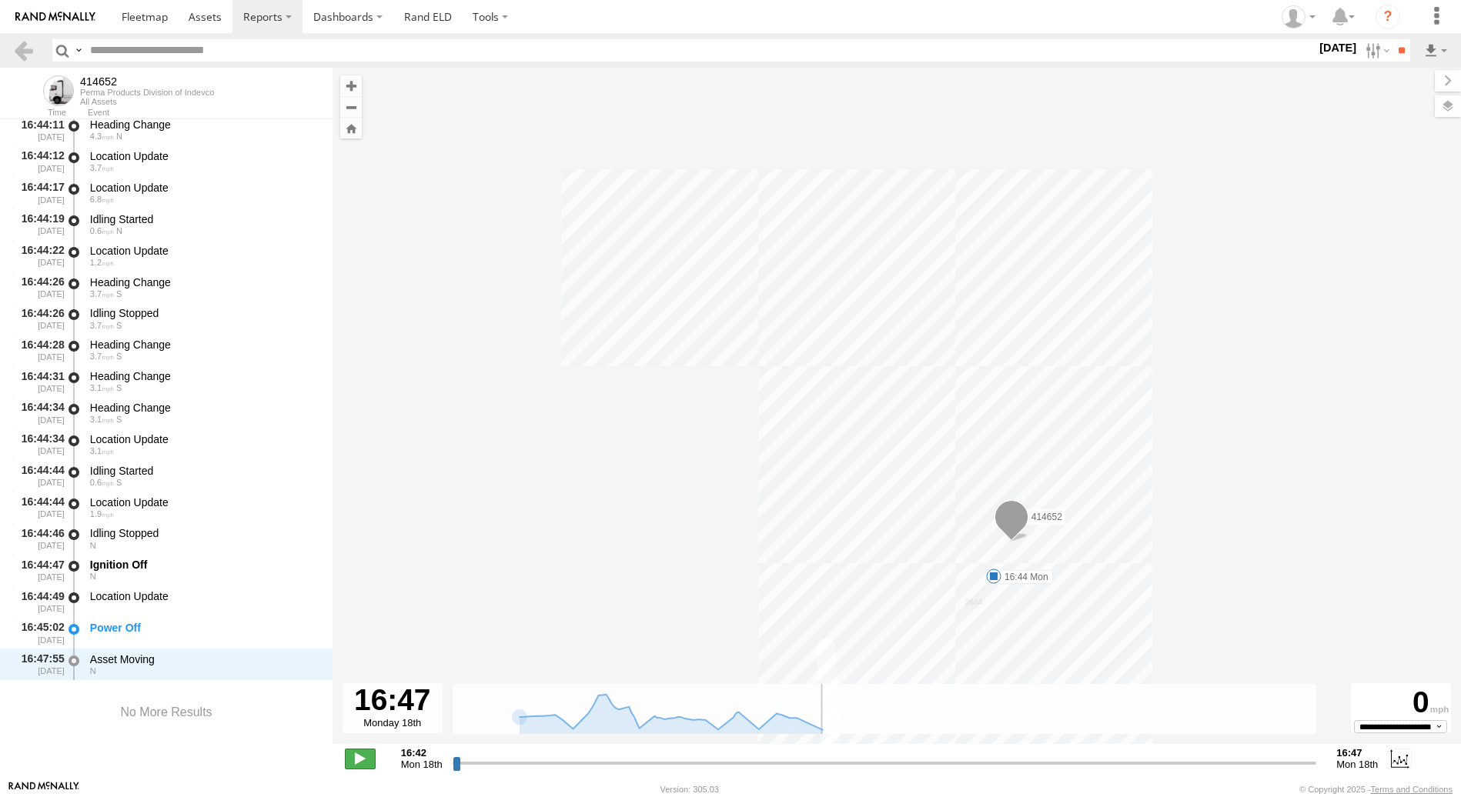
scroll to position [1987, 0]
click at [362, 764] on span at bounding box center [360, 759] width 31 height 20
type input "**********"
click at [351, 131] on button "Zoom Home" at bounding box center [351, 128] width 22 height 21
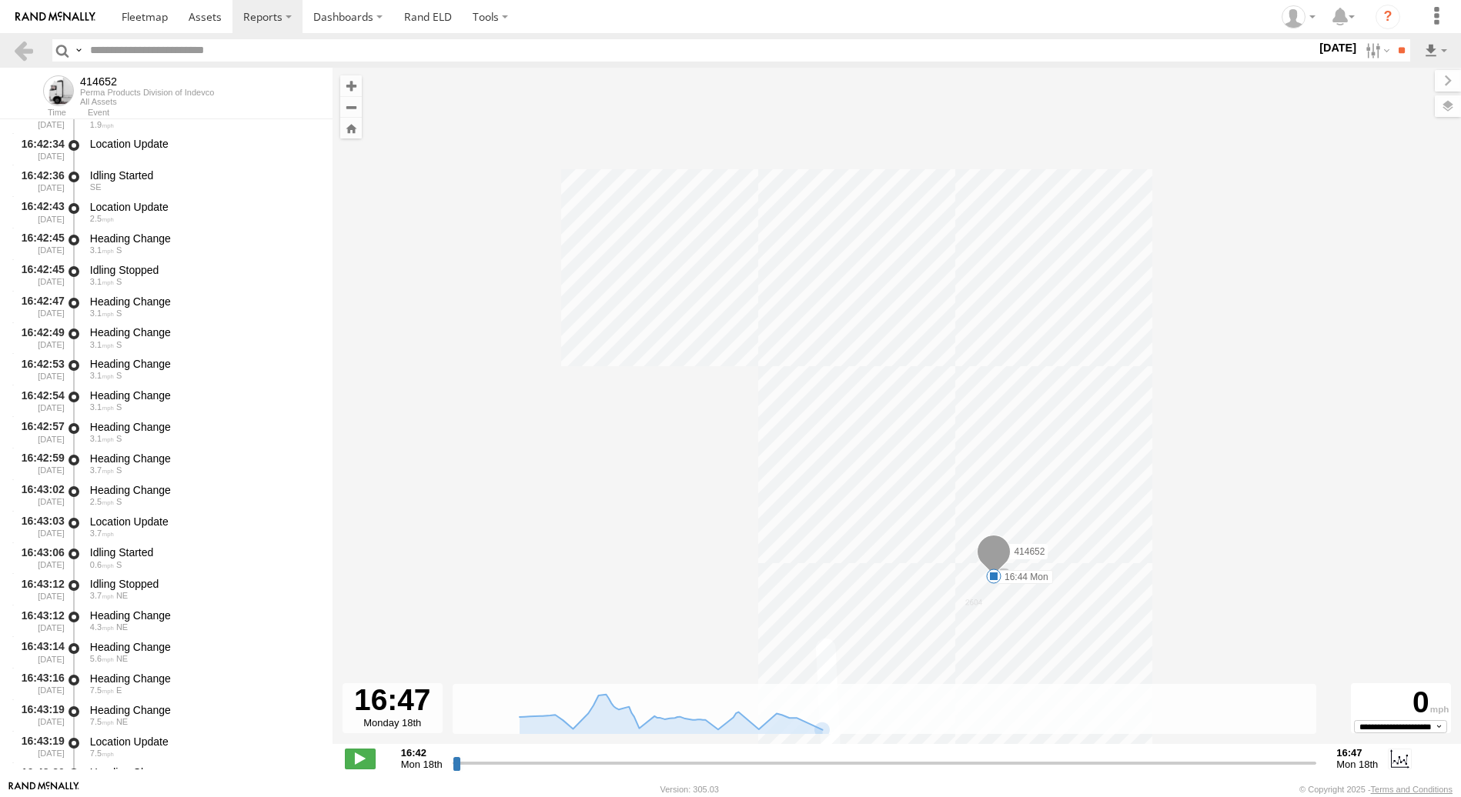
scroll to position [0, 0]
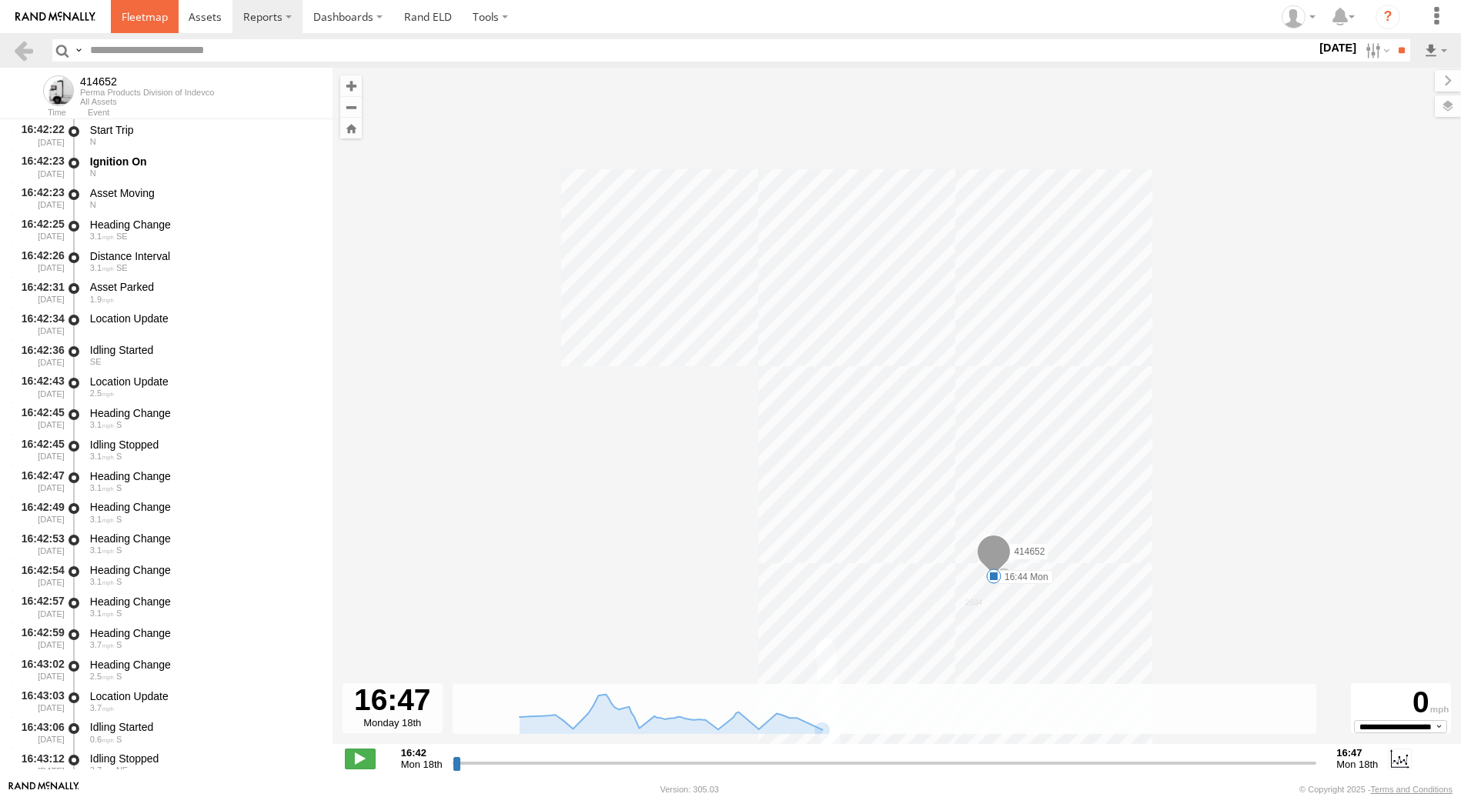
click at [145, 19] on span at bounding box center [145, 16] width 46 height 15
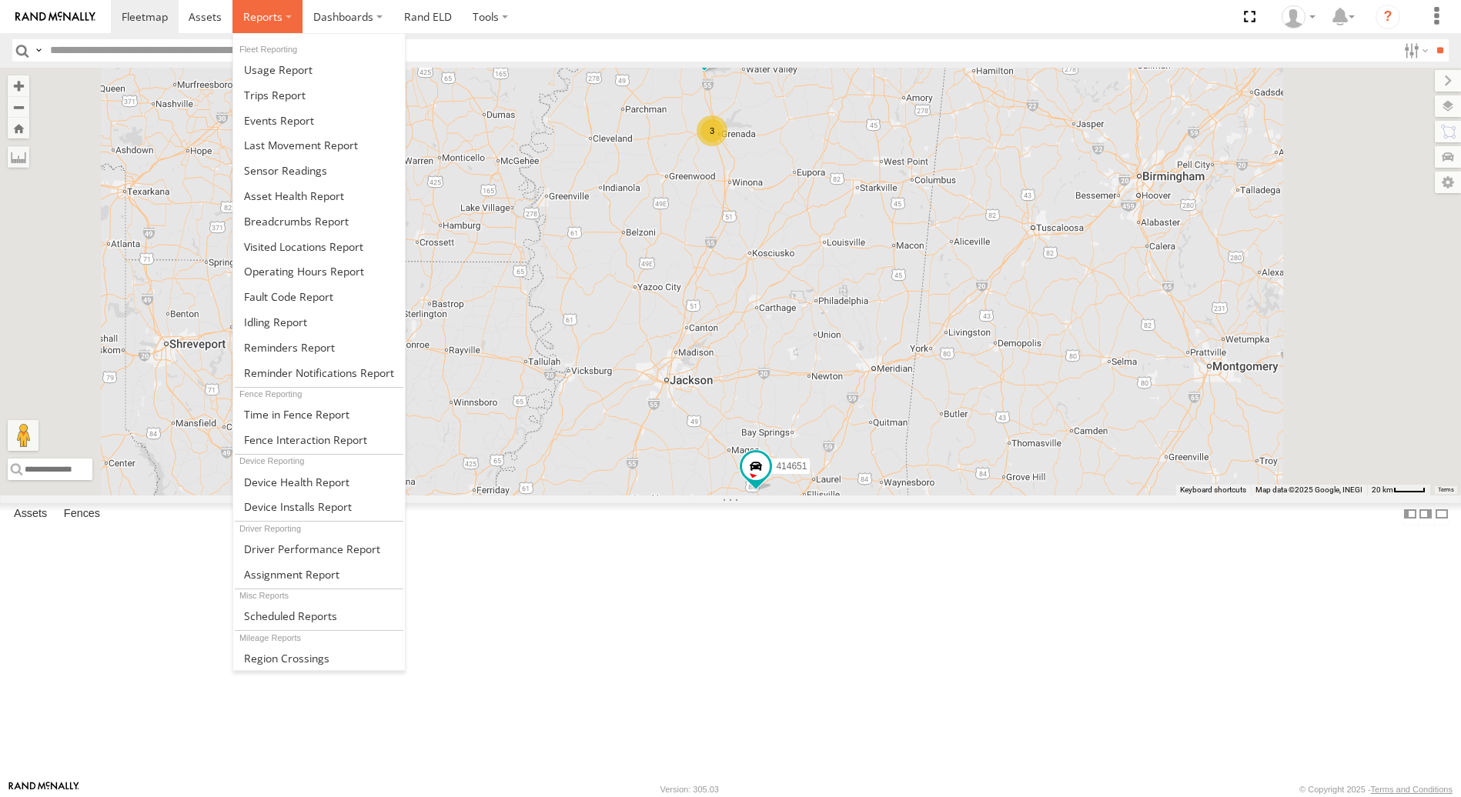
click at [276, 14] on span at bounding box center [262, 16] width 39 height 15
click at [292, 418] on span at bounding box center [296, 414] width 105 height 15
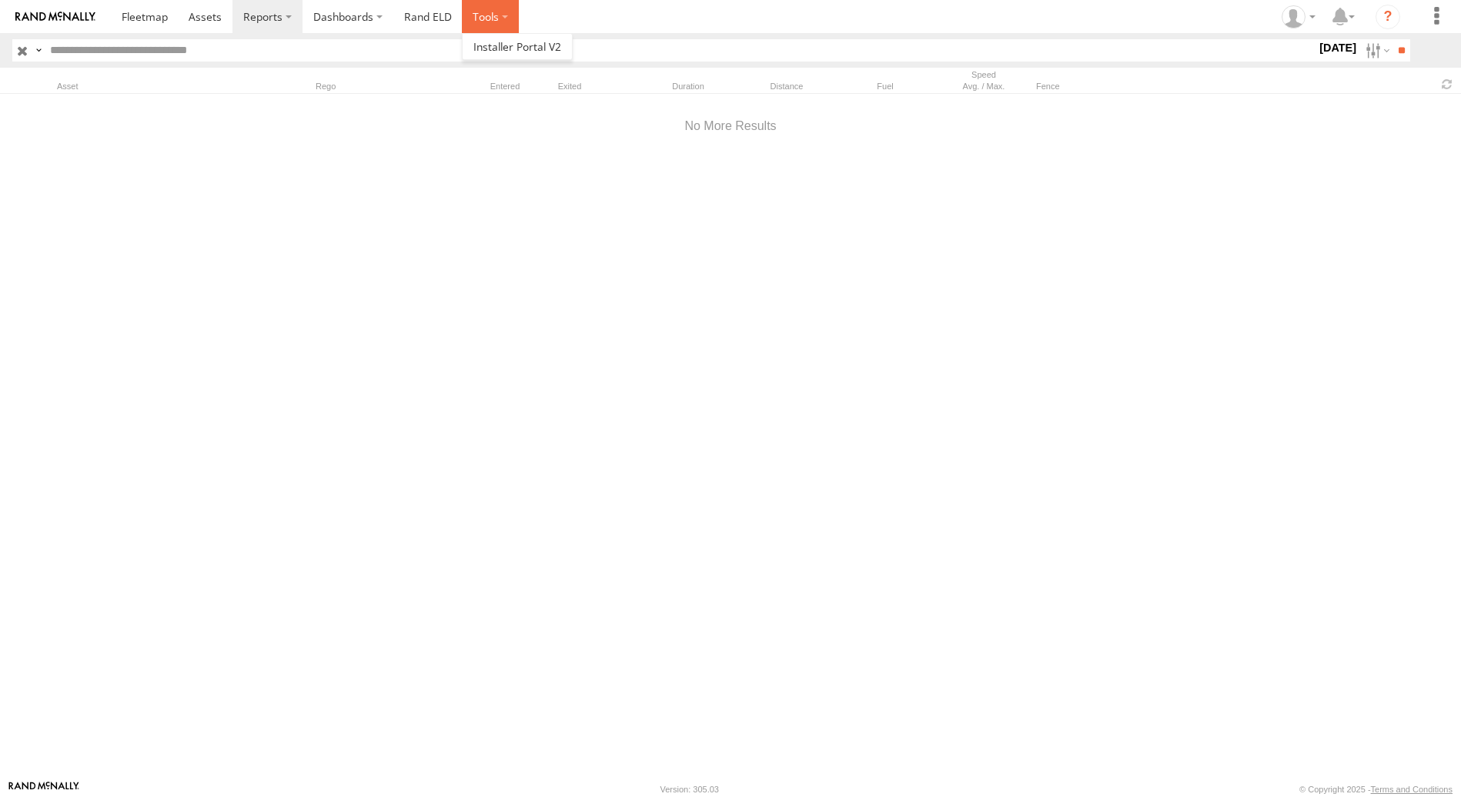
click at [487, 18] on label at bounding box center [490, 16] width 57 height 33
click at [429, 17] on link "Rand ELD" at bounding box center [427, 16] width 69 height 33
